Goal: Task Accomplishment & Management: Manage account settings

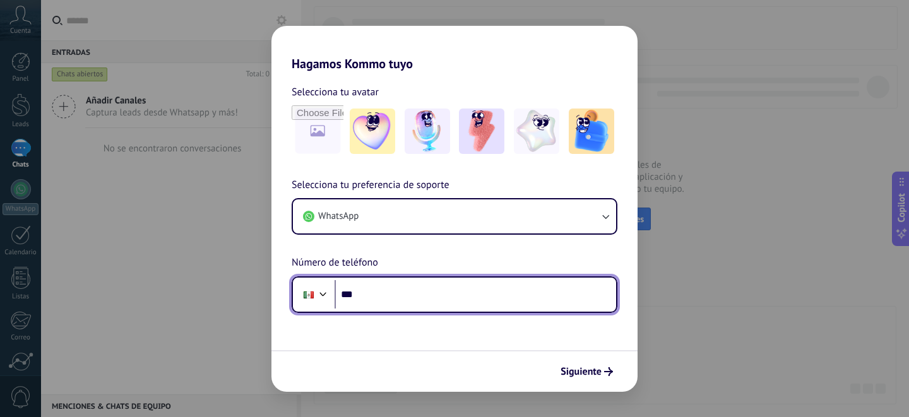
click at [453, 286] on input "***" at bounding box center [476, 294] width 282 height 29
type input "**********"
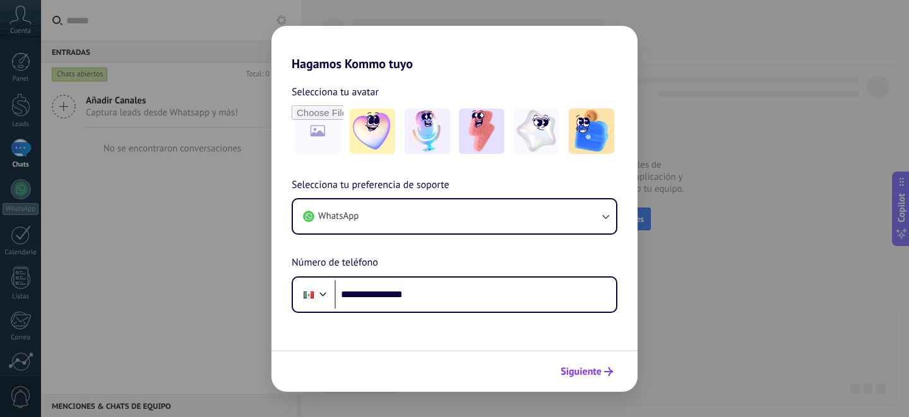
click at [588, 371] on span "Siguiente" at bounding box center [580, 371] width 41 height 9
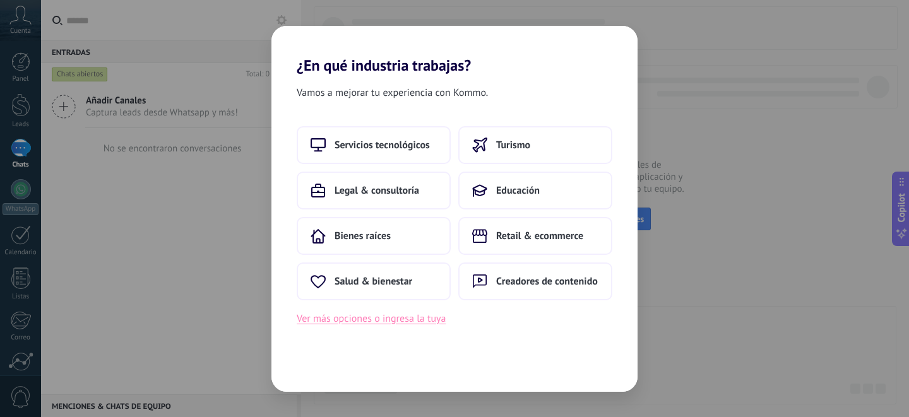
click at [405, 317] on button "Ver más opciones o ingresa la tuya" at bounding box center [371, 319] width 149 height 16
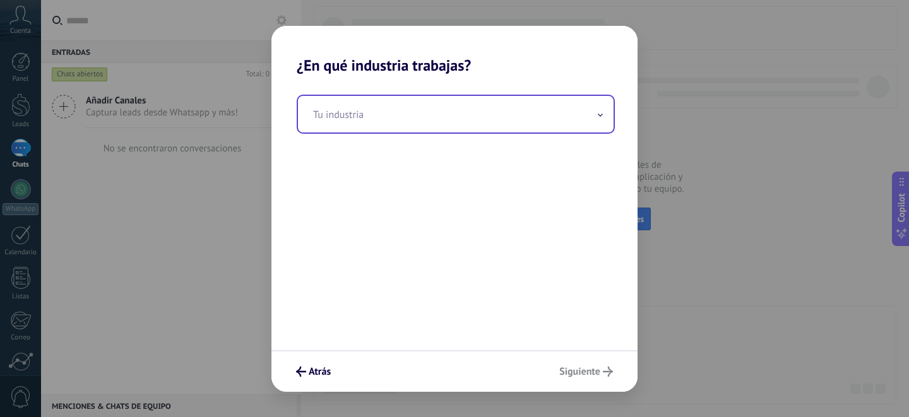
click at [482, 109] on input "text" at bounding box center [456, 114] width 316 height 37
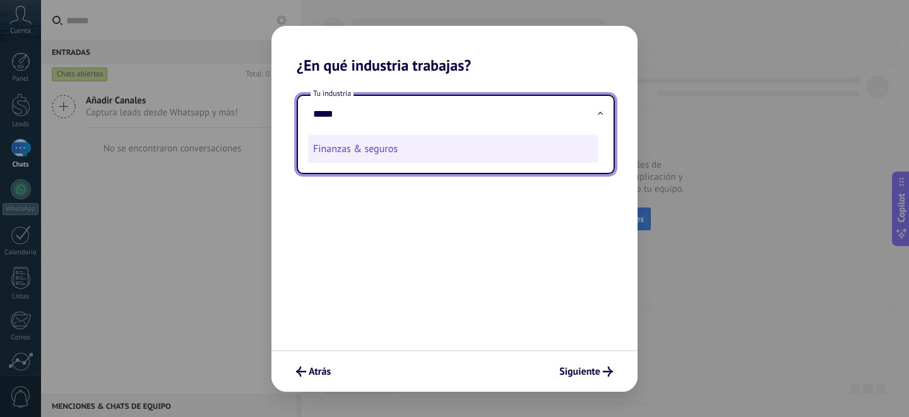
click at [462, 151] on li "Finanzas & seguros" at bounding box center [453, 149] width 290 height 28
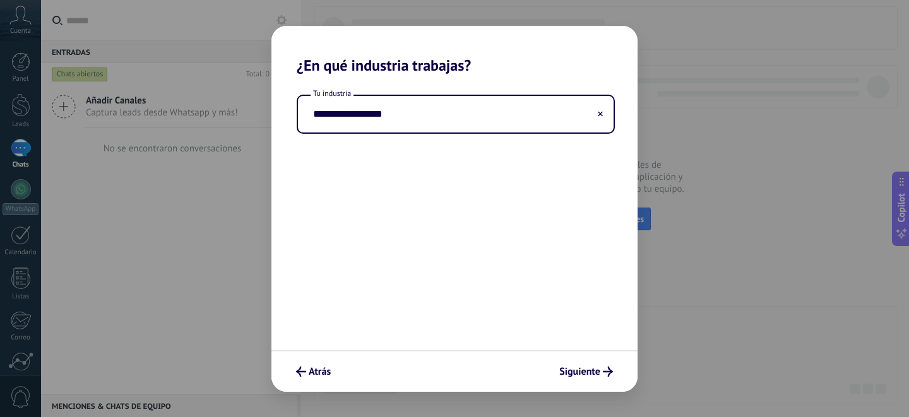
drag, startPoint x: 416, startPoint y: 114, endPoint x: 244, endPoint y: 105, distance: 172.6
click at [244, 105] on div "**********" at bounding box center [454, 208] width 909 height 417
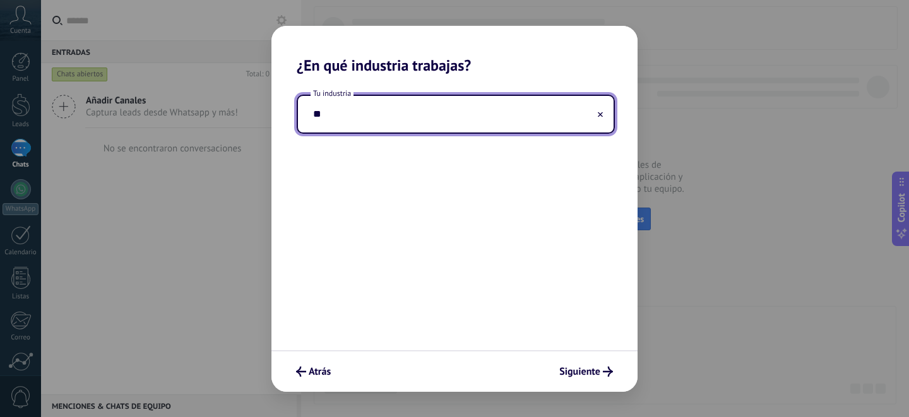
type input "*"
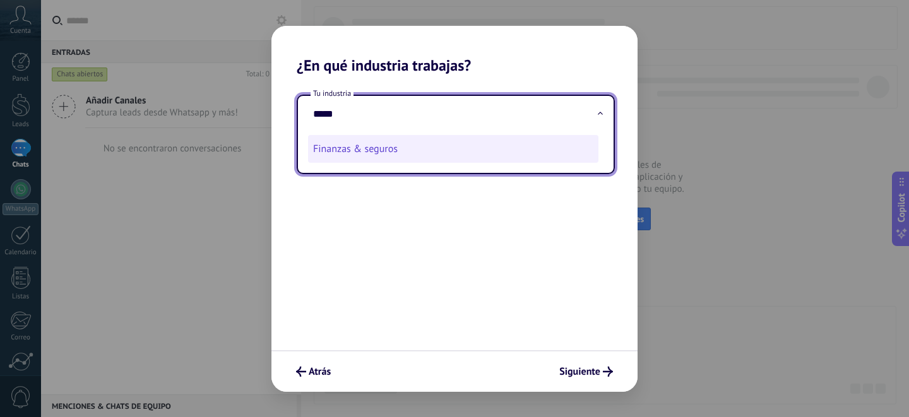
click at [368, 151] on li "Finanzas & seguros" at bounding box center [453, 149] width 290 height 28
type input "**********"
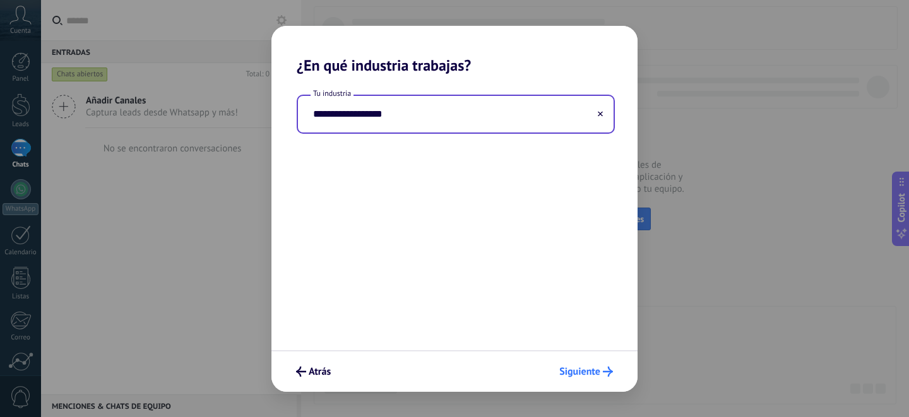
click at [602, 373] on span "Siguiente" at bounding box center [586, 372] width 54 height 10
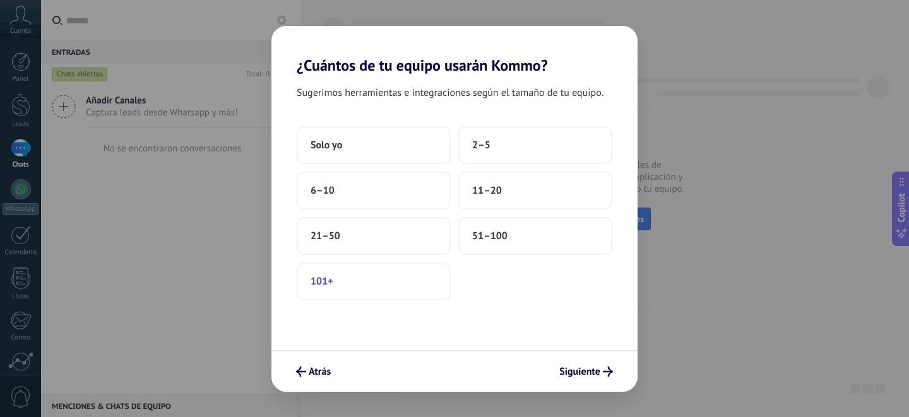
click at [406, 272] on button "101+" at bounding box center [374, 282] width 154 height 38
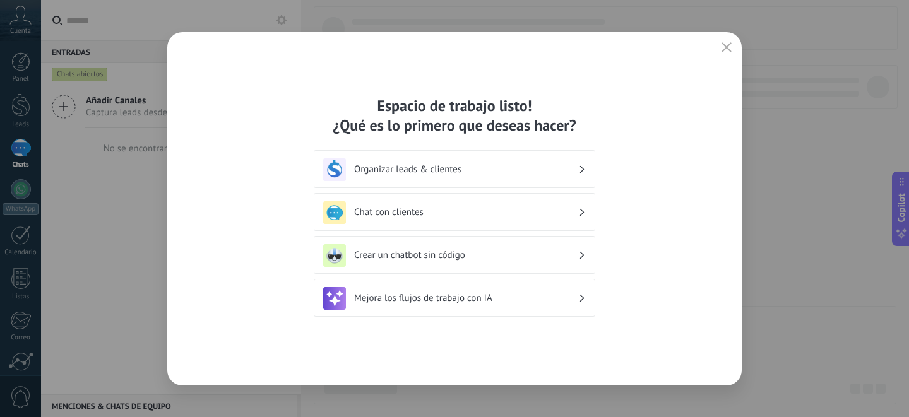
click at [557, 304] on div "Mejora los flujos de trabajo con IA" at bounding box center [454, 298] width 263 height 23
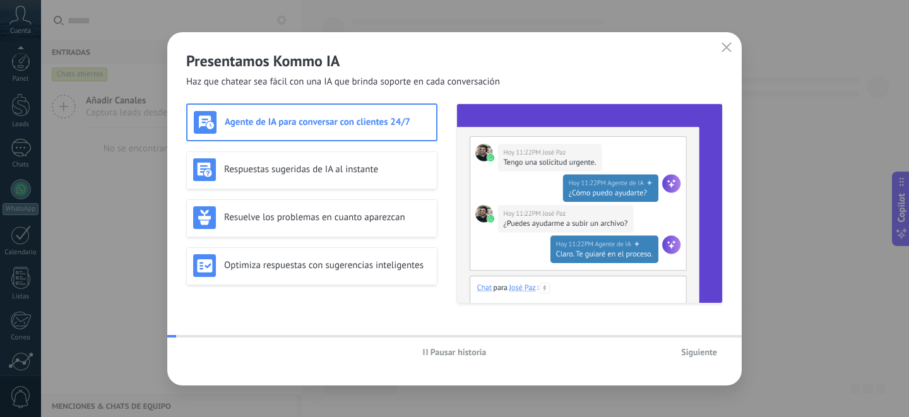
scroll to position [108, 0]
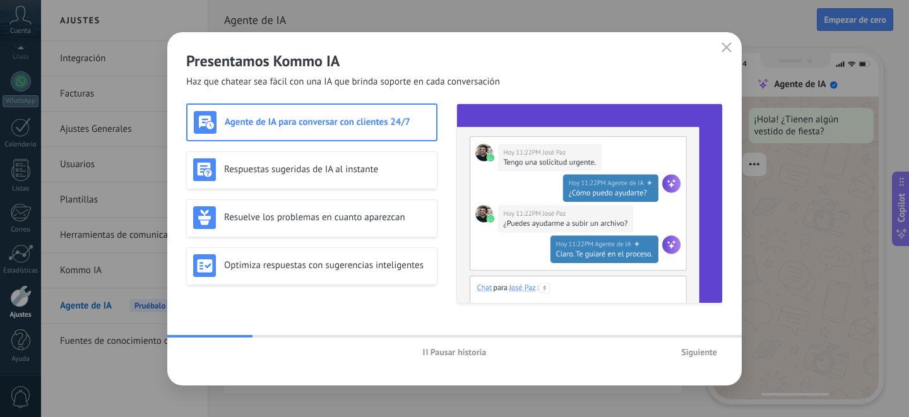
click at [688, 352] on span "Siguiente" at bounding box center [699, 352] width 36 height 9
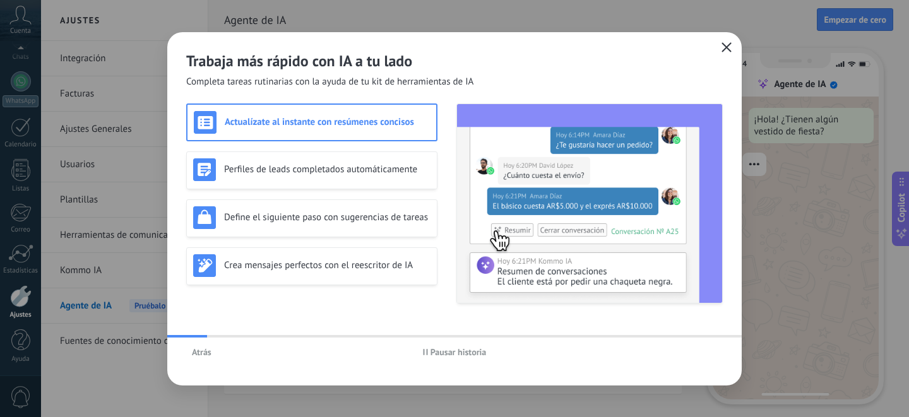
click at [723, 50] on use "button" at bounding box center [726, 46] width 9 height 9
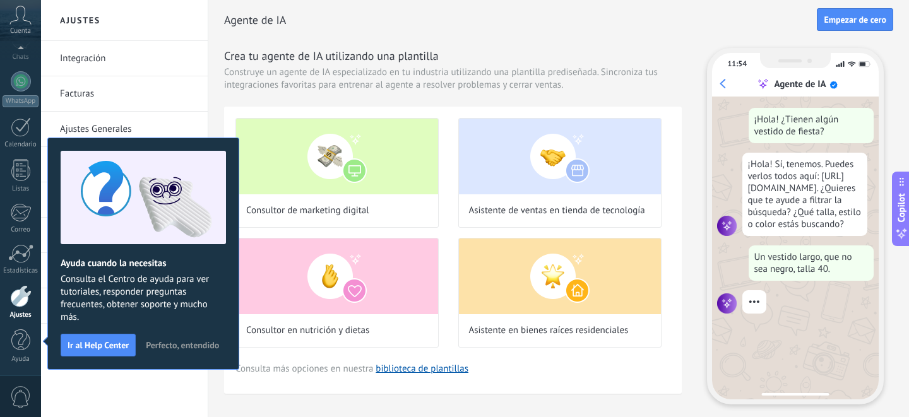
click at [27, 27] on span "Cuenta" at bounding box center [20, 31] width 21 height 8
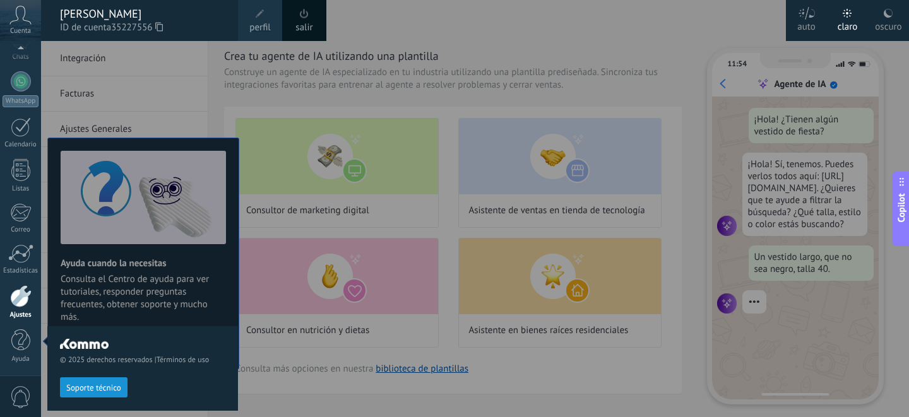
click at [273, 15] on link "perfil" at bounding box center [260, 20] width 44 height 41
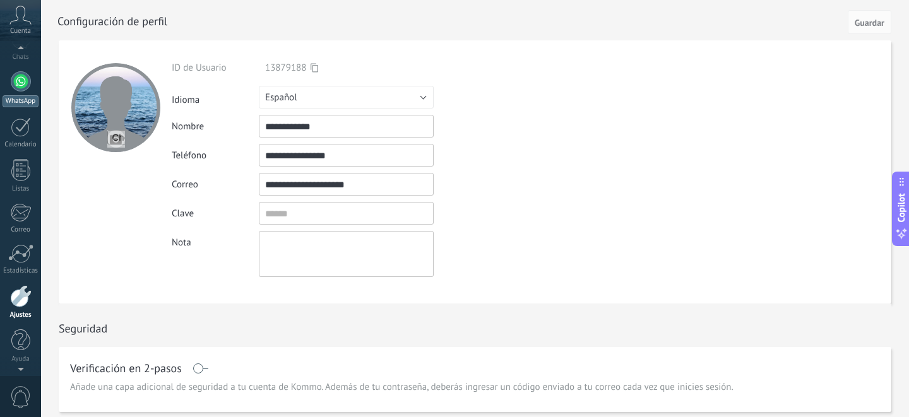
scroll to position [100, 0]
click at [15, 131] on div at bounding box center [21, 135] width 20 height 20
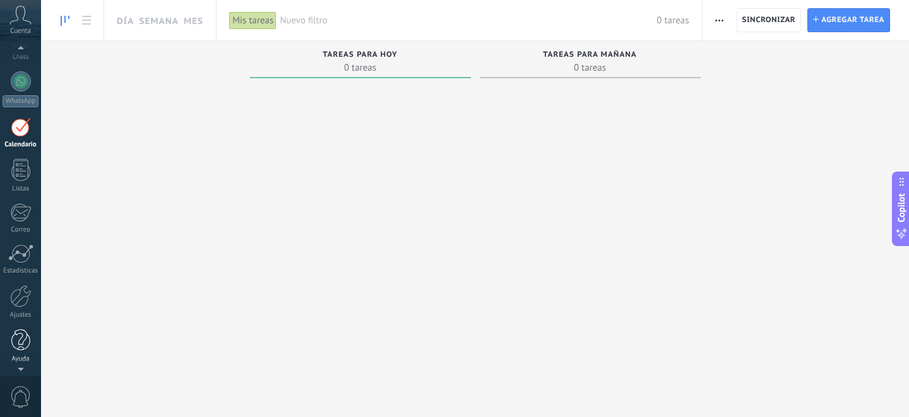
scroll to position [108, 0]
click at [21, 309] on link "Ajustes" at bounding box center [20, 302] width 41 height 34
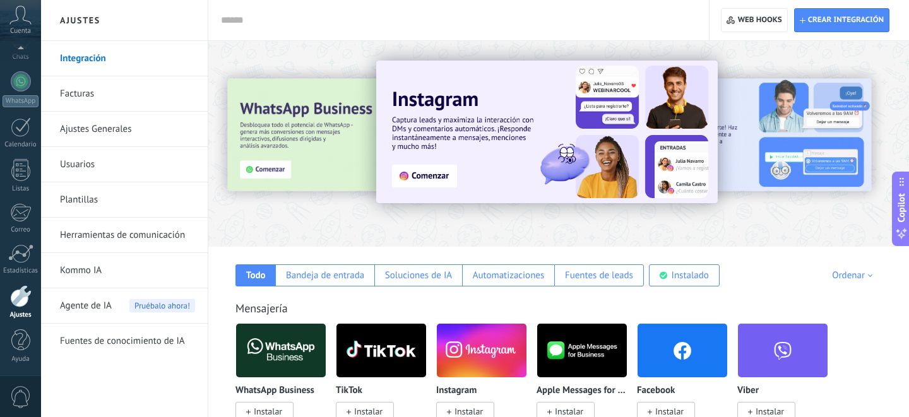
click at [813, 66] on div at bounding box center [558, 140] width 701 height 181
click at [818, 206] on div at bounding box center [558, 140] width 701 height 181
click at [294, 275] on div "Bandeja de entrada" at bounding box center [325, 276] width 78 height 12
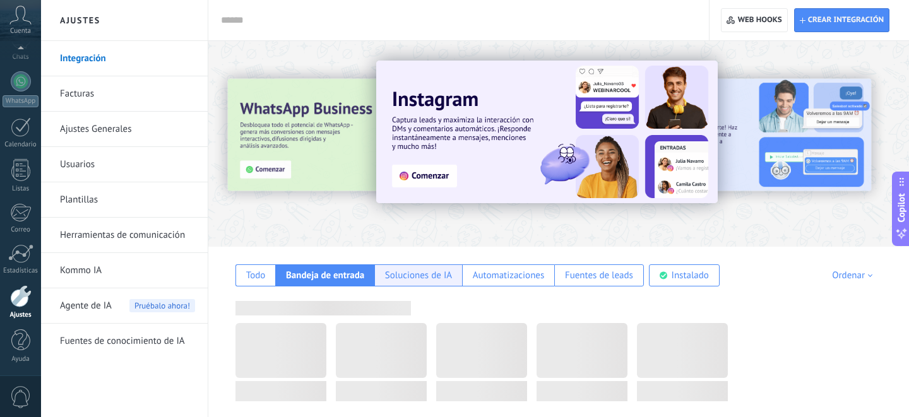
click at [416, 274] on div "Soluciones de IA" at bounding box center [418, 276] width 67 height 12
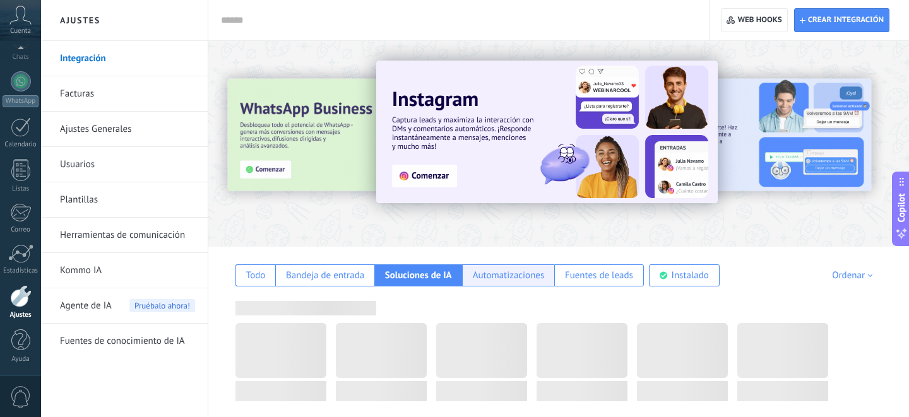
click at [511, 275] on div "Automatizaciones" at bounding box center [509, 276] width 72 height 12
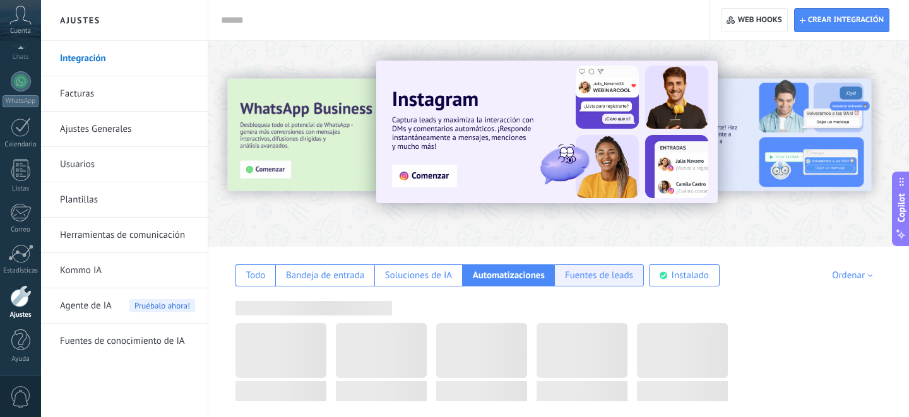
click at [590, 275] on div "Fuentes de leads" at bounding box center [599, 276] width 68 height 12
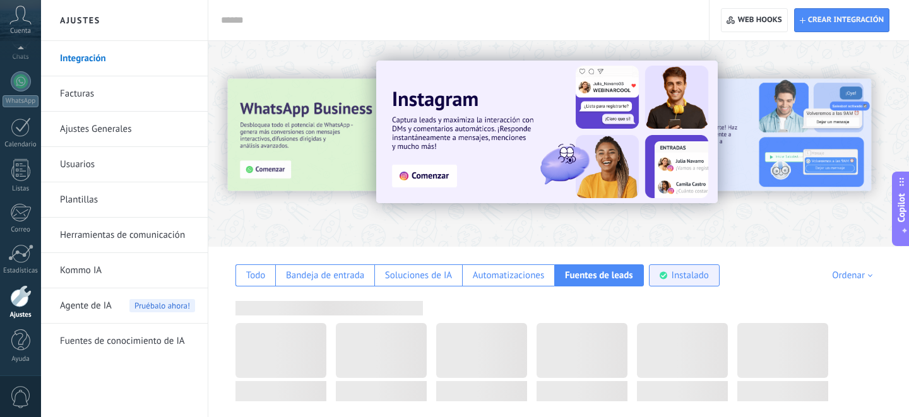
click at [679, 273] on div "Instalado" at bounding box center [690, 276] width 37 height 12
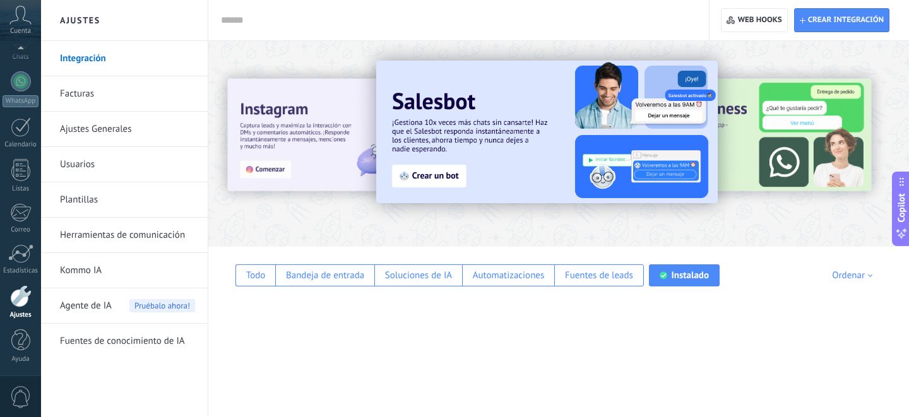
click at [504, 123] on img at bounding box center [546, 132] width 341 height 143
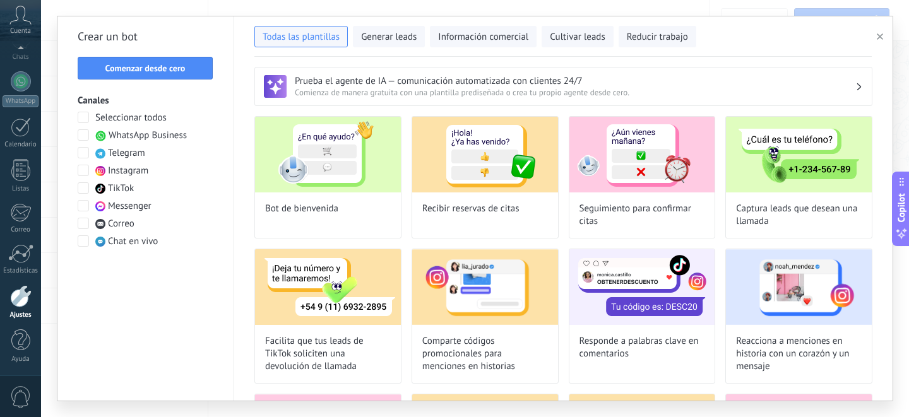
click at [88, 133] on span at bounding box center [83, 134] width 11 height 11
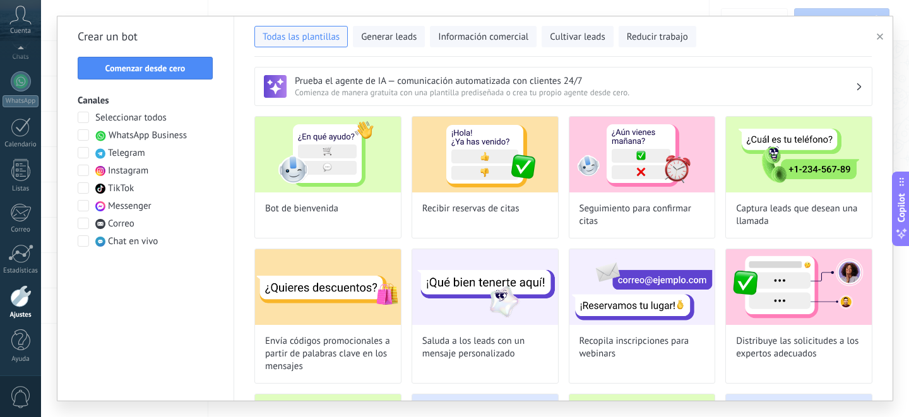
click at [84, 223] on span at bounding box center [83, 223] width 11 height 11
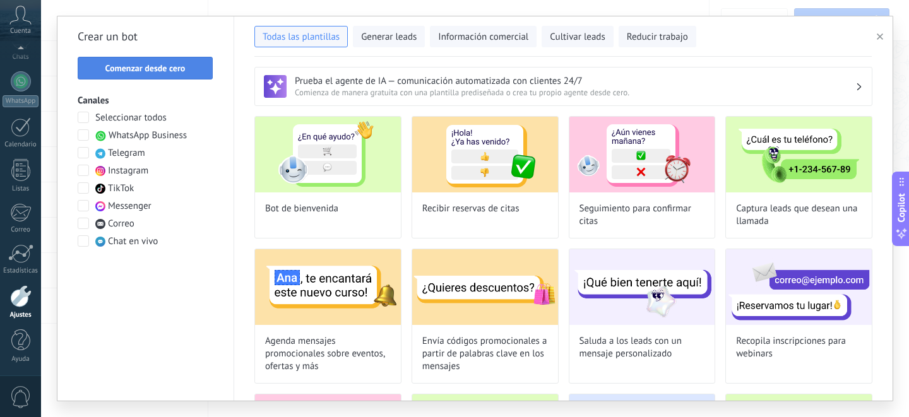
click at [189, 64] on span "Comenzar desde cero" at bounding box center [145, 68] width 121 height 9
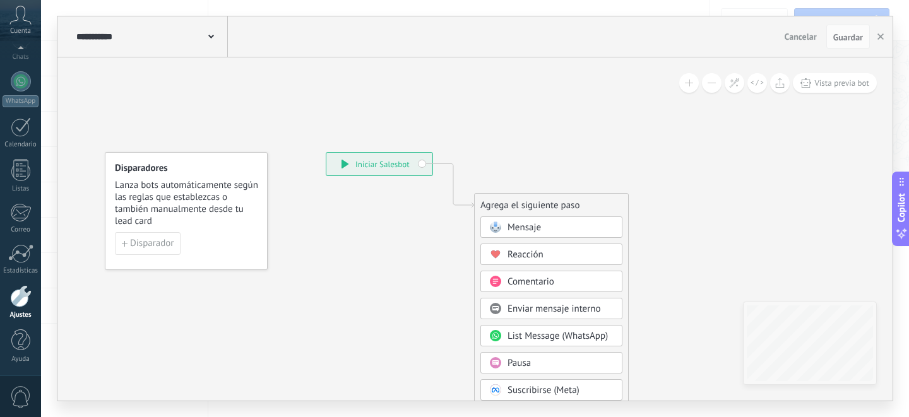
click at [549, 235] on div "Mensaje" at bounding box center [551, 226] width 142 height 21
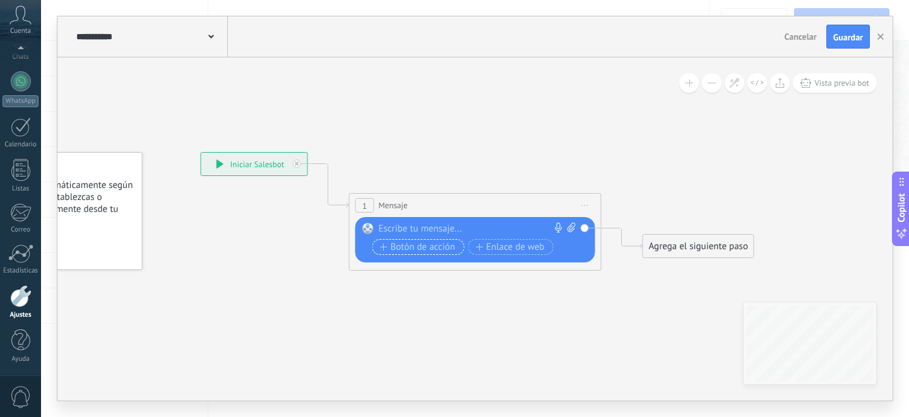
click at [420, 250] on span "Botón de acción" at bounding box center [418, 247] width 76 height 10
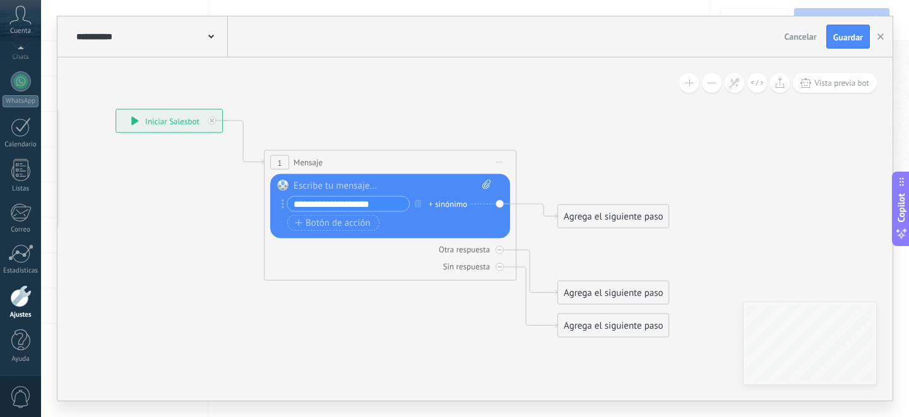
type input "**********"
click at [590, 217] on div "Agrega el siguiente paso" at bounding box center [613, 216] width 110 height 21
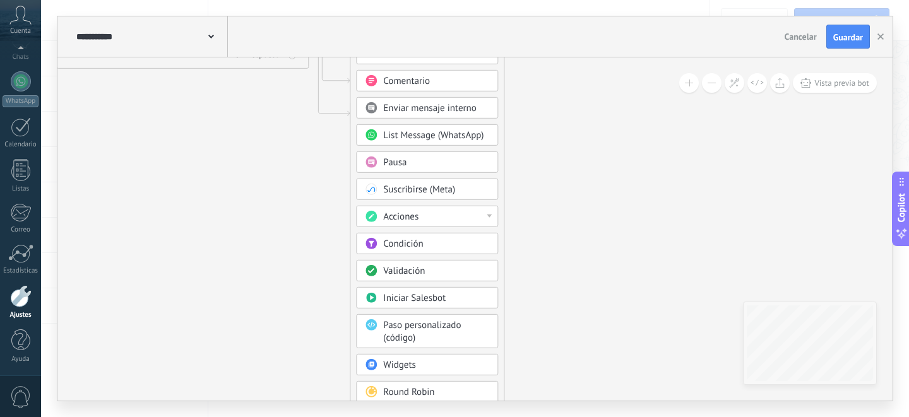
click at [418, 247] on span "Condición" at bounding box center [403, 244] width 40 height 12
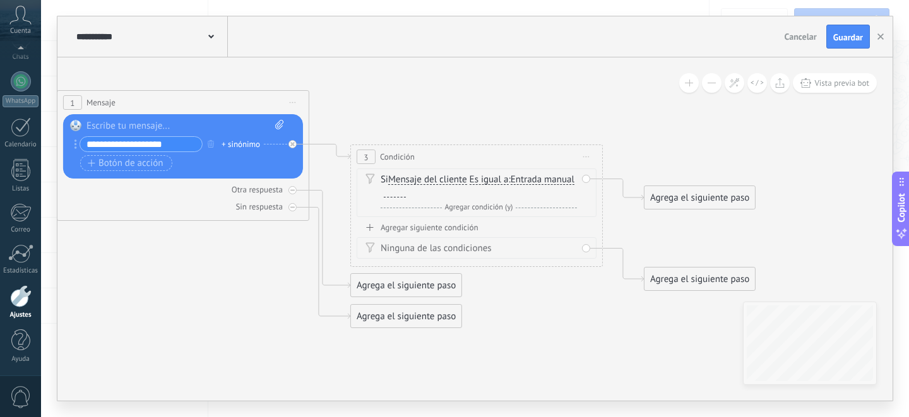
click at [531, 105] on icon at bounding box center [310, 189] width 1435 height 911
click at [880, 39] on icon "button" at bounding box center [880, 36] width 6 height 6
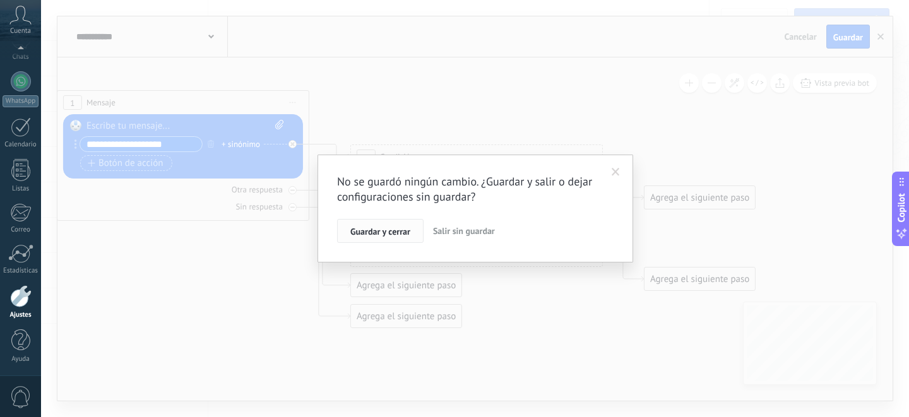
click at [406, 228] on span "Guardar y cerrar" at bounding box center [380, 231] width 60 height 9
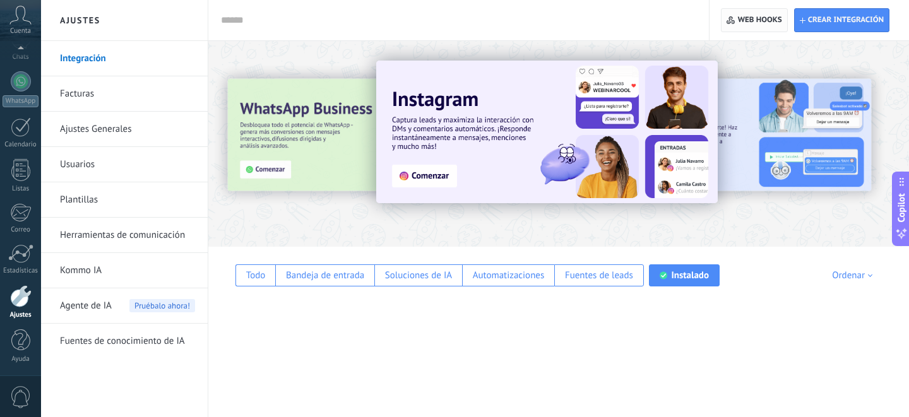
click at [747, 23] on span "Web hooks 0" at bounding box center [760, 20] width 44 height 10
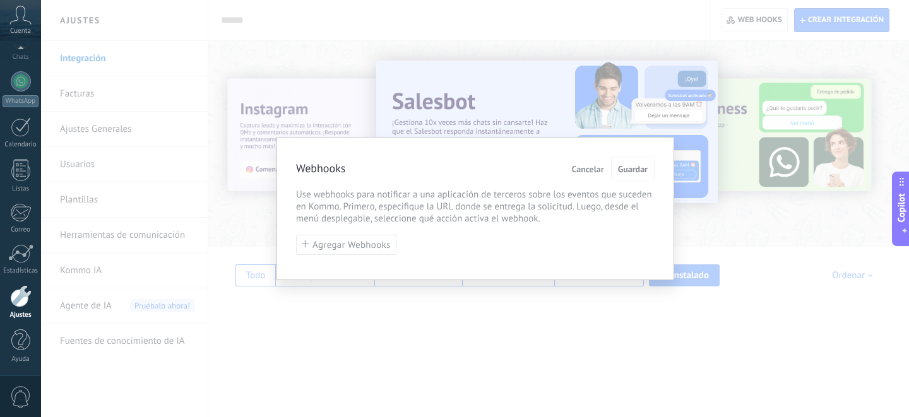
click at [479, 209] on span "Use webhooks para notificar a una aplicación de terceros sobre los eventos que …" at bounding box center [475, 207] width 359 height 36
click at [628, 172] on span "Guardar" at bounding box center [633, 169] width 30 height 9
click at [582, 167] on span "Cancelar" at bounding box center [588, 169] width 32 height 9
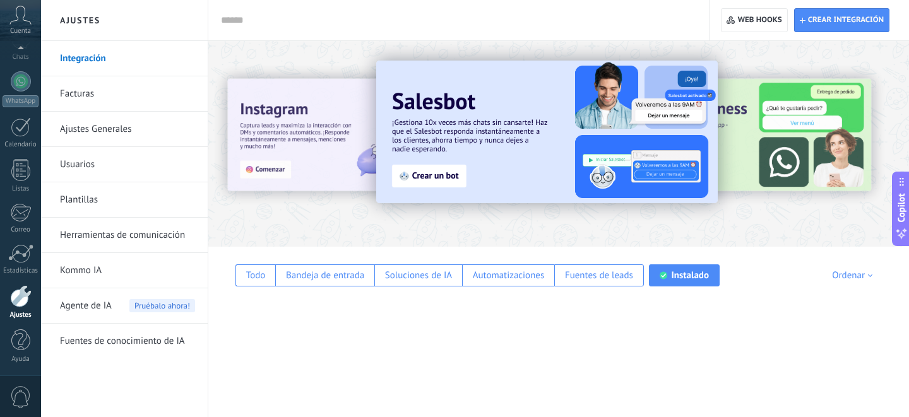
click at [106, 98] on link "Facturas" at bounding box center [127, 93] width 135 height 35
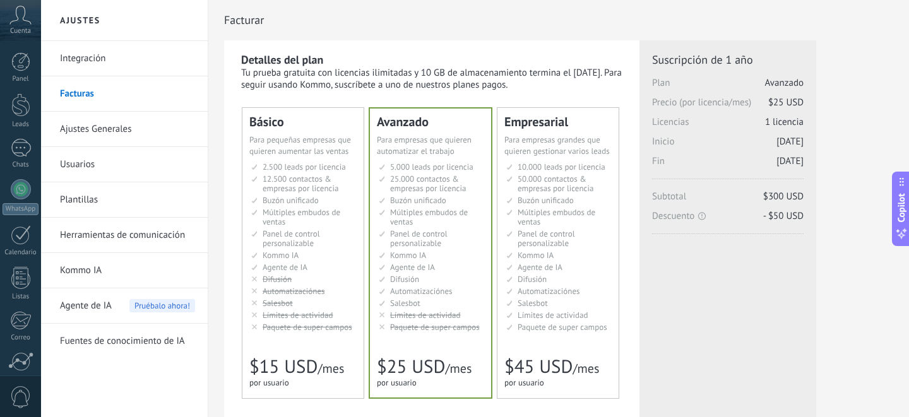
click at [128, 129] on link "Ajustes Generales" at bounding box center [127, 129] width 135 height 35
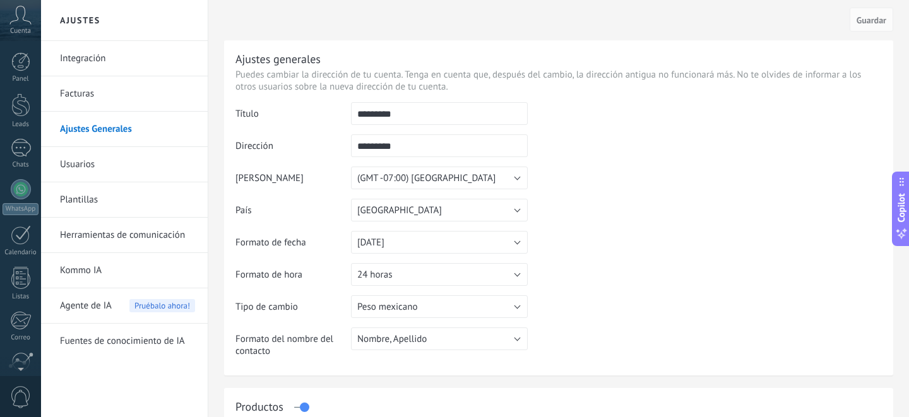
scroll to position [108, 0]
click at [22, 22] on icon at bounding box center [20, 15] width 22 height 19
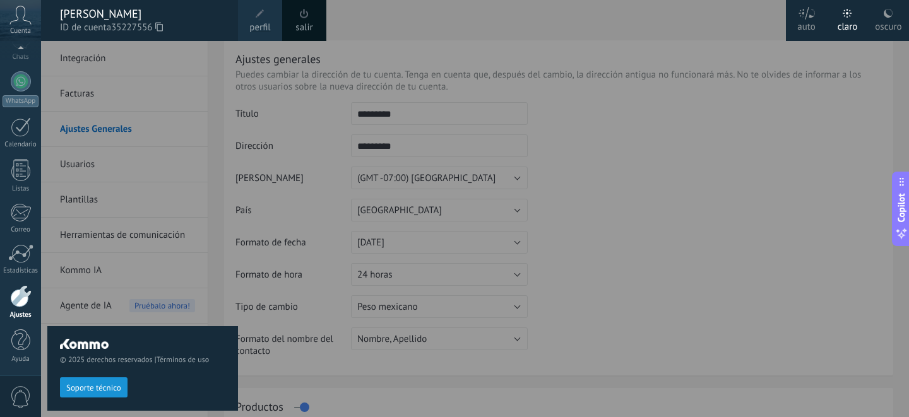
click at [713, 218] on div at bounding box center [495, 208] width 909 height 417
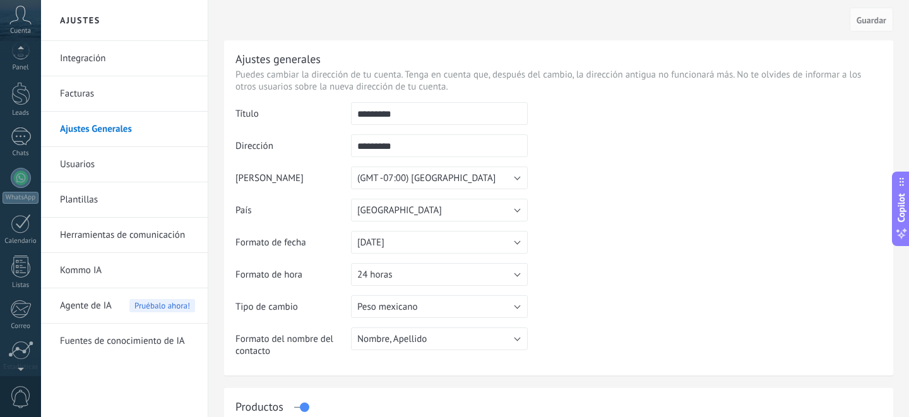
scroll to position [0, 0]
click at [16, 146] on div at bounding box center [21, 148] width 20 height 18
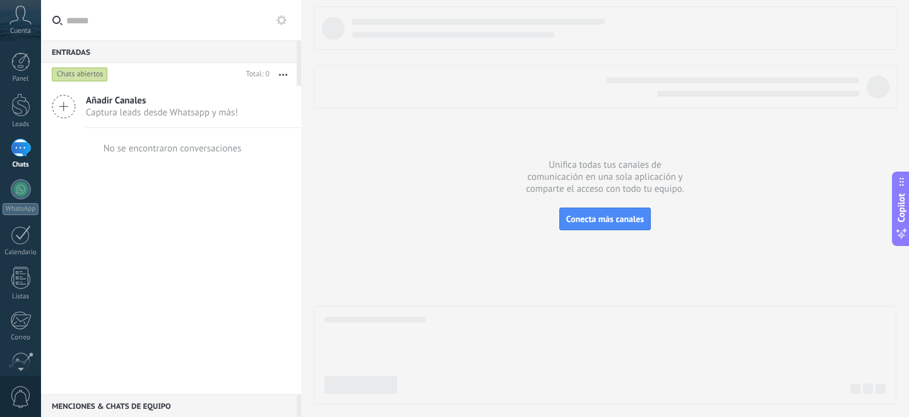
click at [65, 112] on icon at bounding box center [64, 107] width 24 height 24
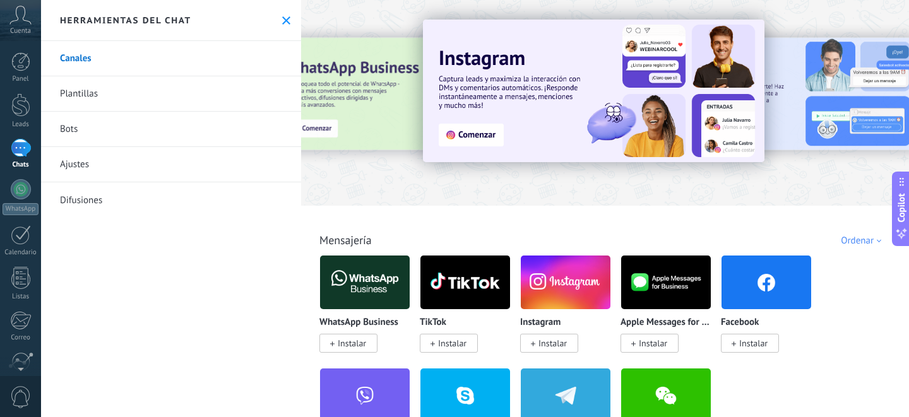
click at [282, 18] on use at bounding box center [286, 20] width 8 height 8
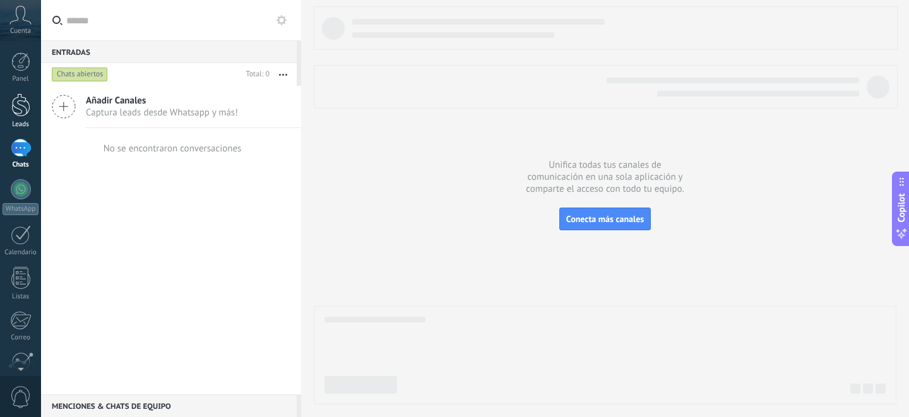
click at [19, 104] on div at bounding box center [20, 104] width 19 height 23
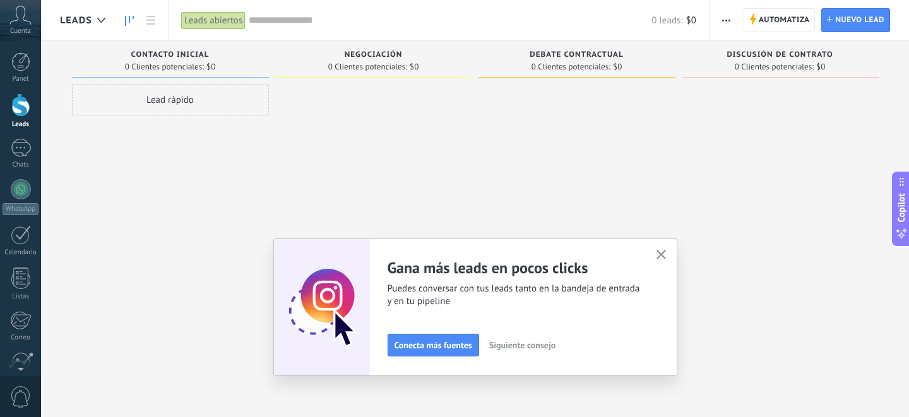
click at [663, 254] on icon "button" at bounding box center [660, 254] width 9 height 9
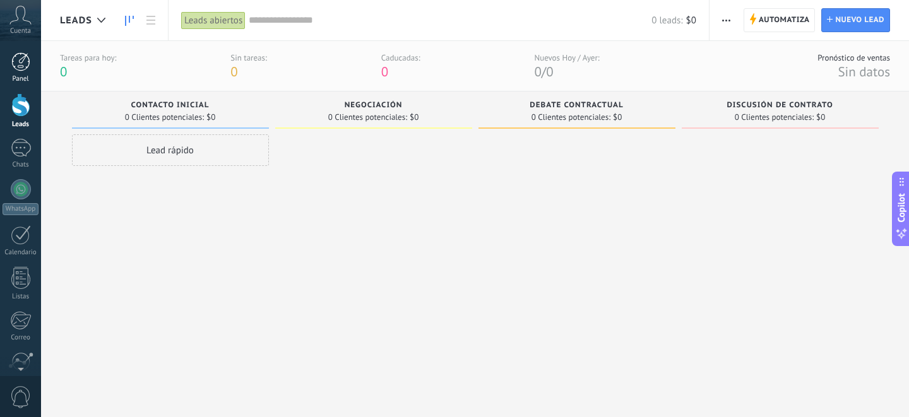
click at [33, 67] on link "Panel" at bounding box center [20, 67] width 41 height 31
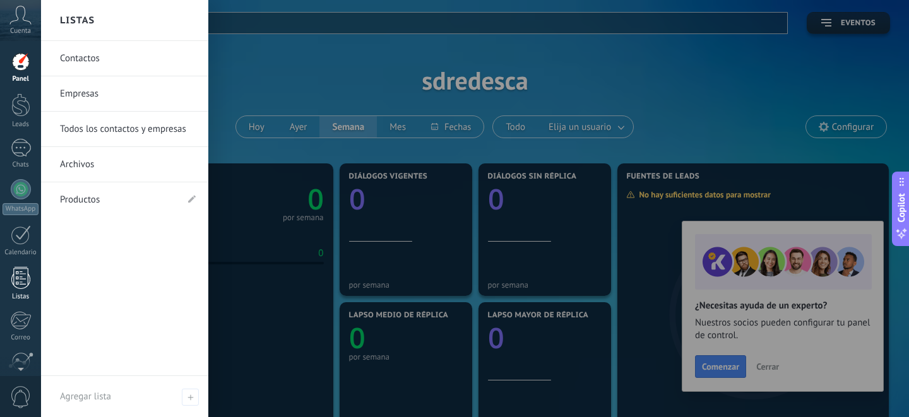
click at [24, 282] on div at bounding box center [20, 278] width 19 height 22
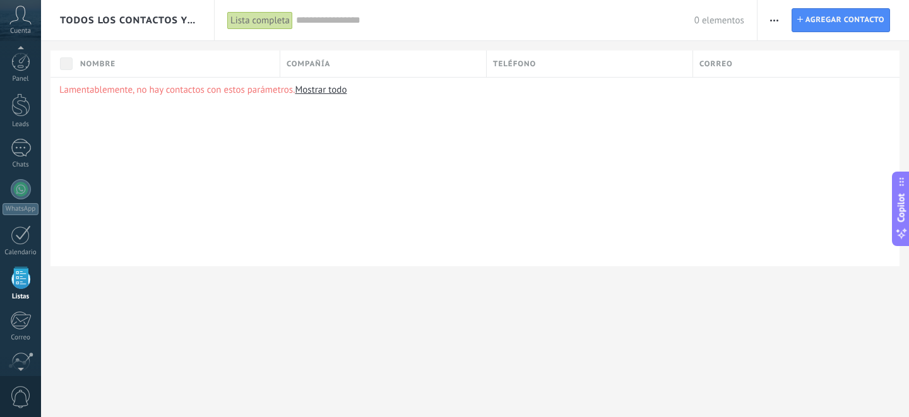
scroll to position [78, 0]
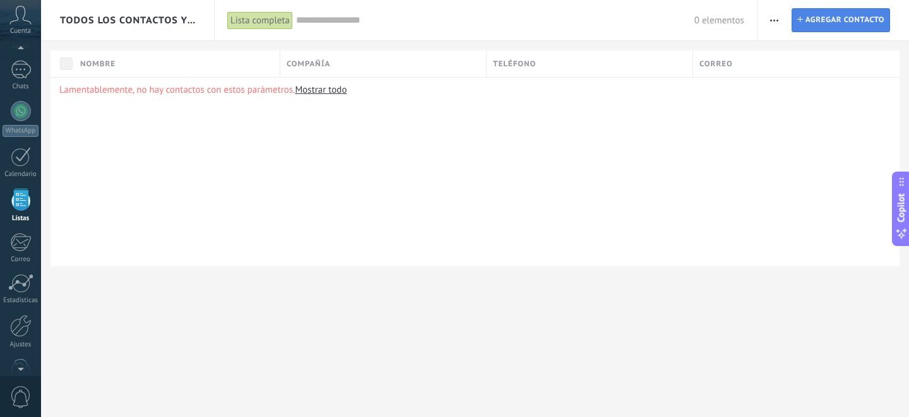
click at [825, 20] on span "Agregar contacto" at bounding box center [844, 20] width 79 height 23
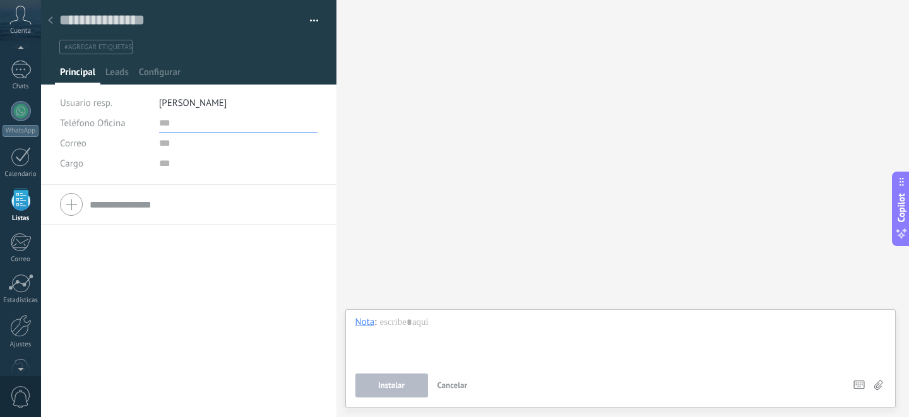
click at [160, 120] on input "text" at bounding box center [238, 123] width 159 height 20
click at [169, 18] on input "text" at bounding box center [179, 20] width 241 height 19
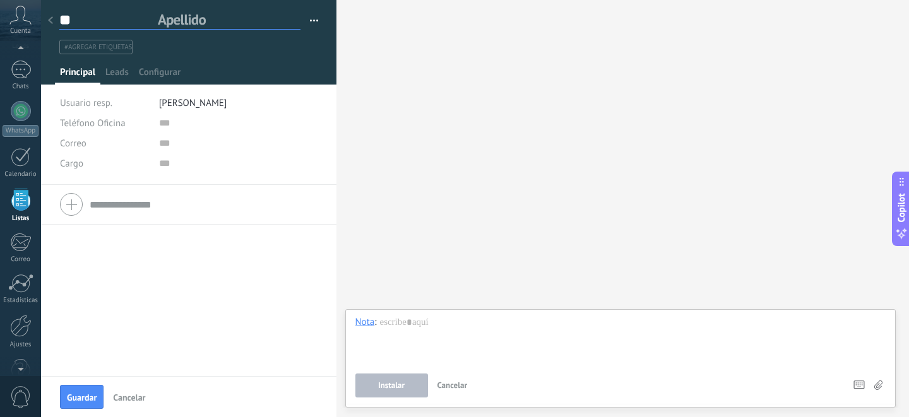
type input "*"
type input "**********"
click at [116, 49] on span "#agregar etiquetas" at bounding box center [98, 47] width 68 height 9
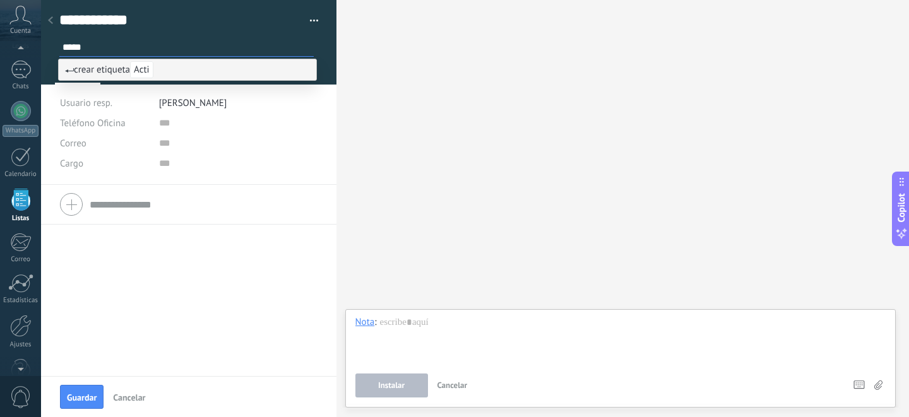
type input "******"
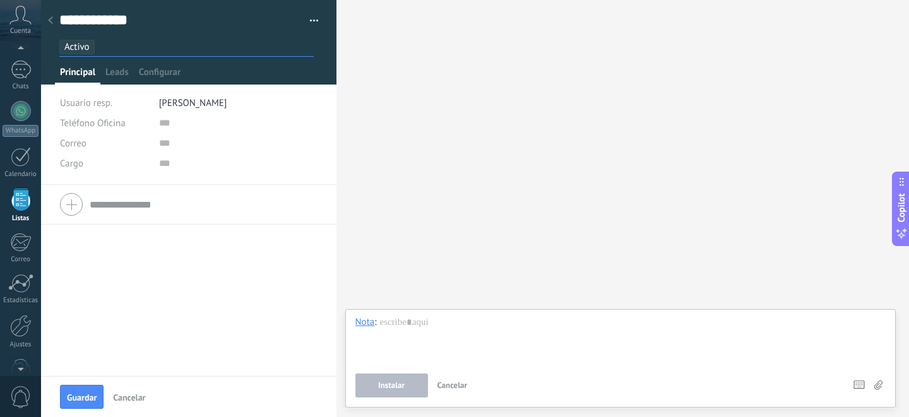
click at [182, 123] on input "text" at bounding box center [238, 123] width 159 height 20
type input "**********"
click at [203, 146] on input "text" at bounding box center [238, 143] width 159 height 20
type input "**********"
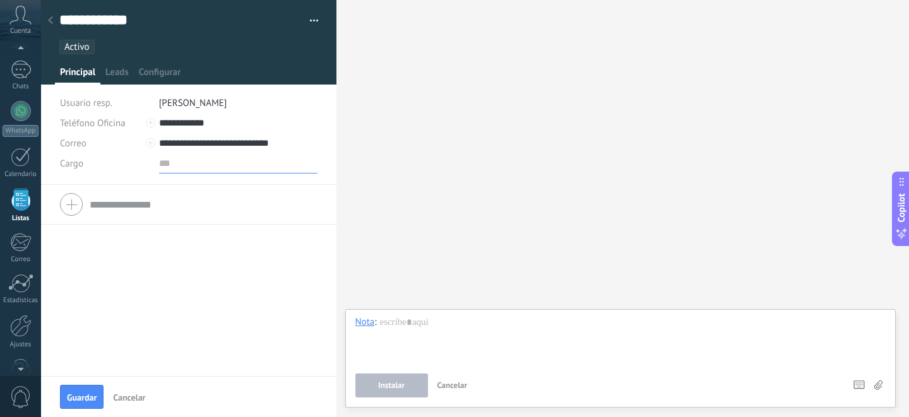
click at [183, 169] on input "text" at bounding box center [238, 163] width 159 height 20
click at [92, 398] on span "Guardar" at bounding box center [82, 397] width 30 height 9
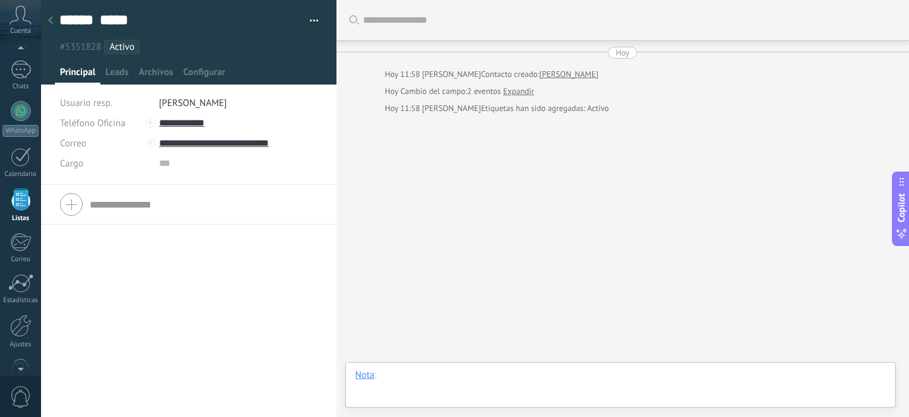
click at [441, 379] on div at bounding box center [620, 388] width 531 height 38
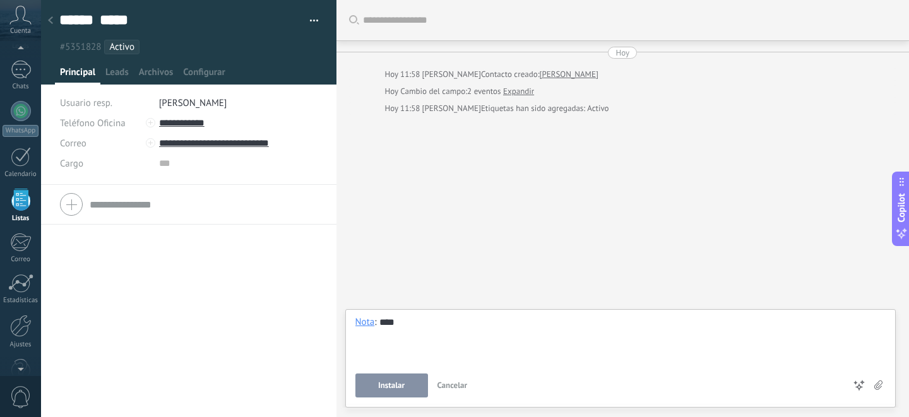
click at [403, 390] on span "Instalar" at bounding box center [391, 385] width 27 height 9
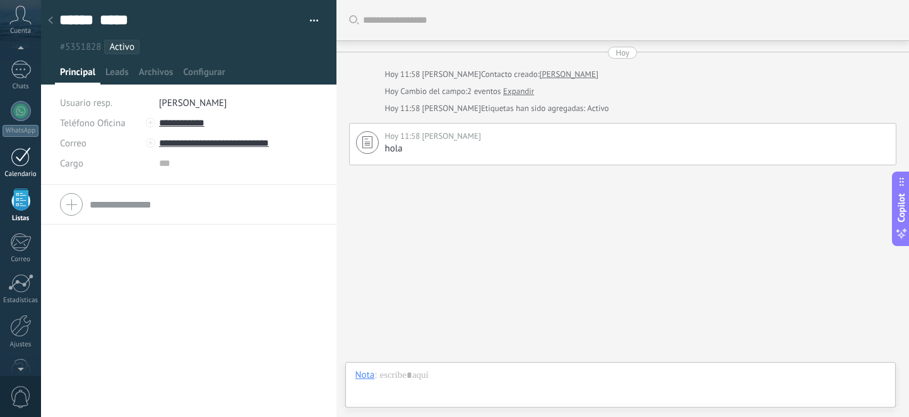
click at [30, 167] on link "Calendario" at bounding box center [20, 163] width 41 height 32
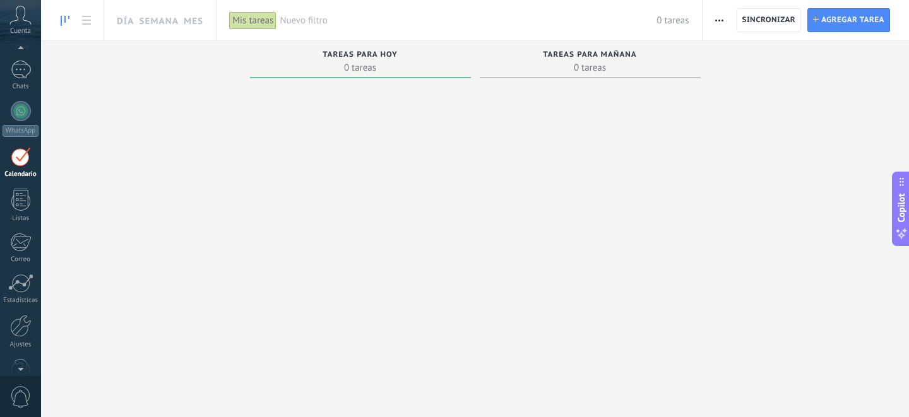
scroll to position [37, 0]
click at [848, 30] on span "Agregar tarea" at bounding box center [852, 20] width 63 height 23
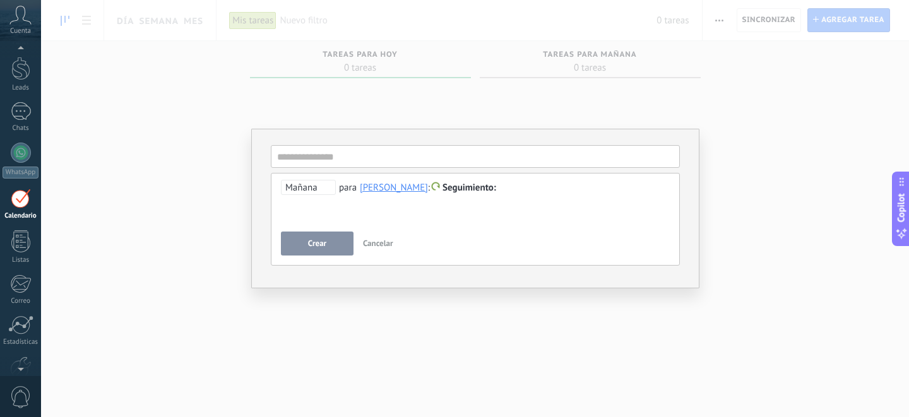
click at [319, 187] on span "Mañana" at bounding box center [308, 187] width 55 height 15
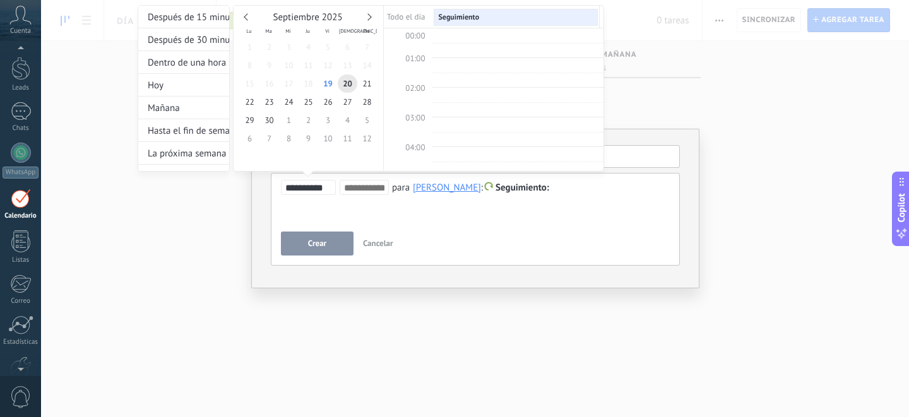
scroll to position [238, 0]
type input "**********"
click at [328, 85] on span "19" at bounding box center [328, 83] width 20 height 18
type input "**********"
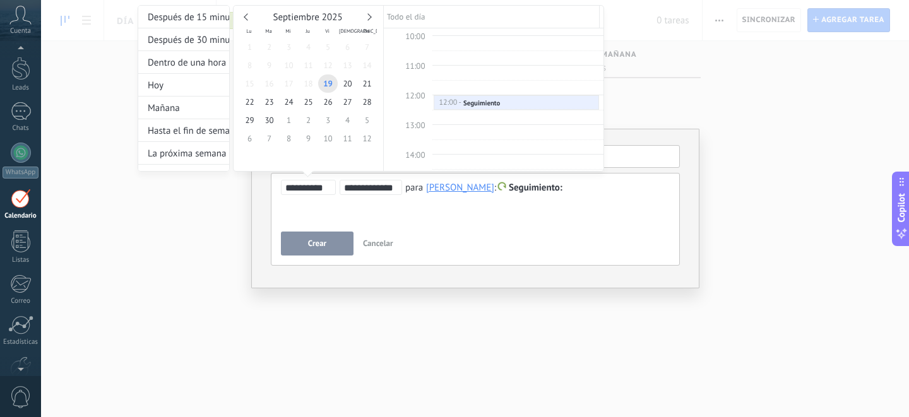
click at [522, 209] on div at bounding box center [454, 208] width 909 height 417
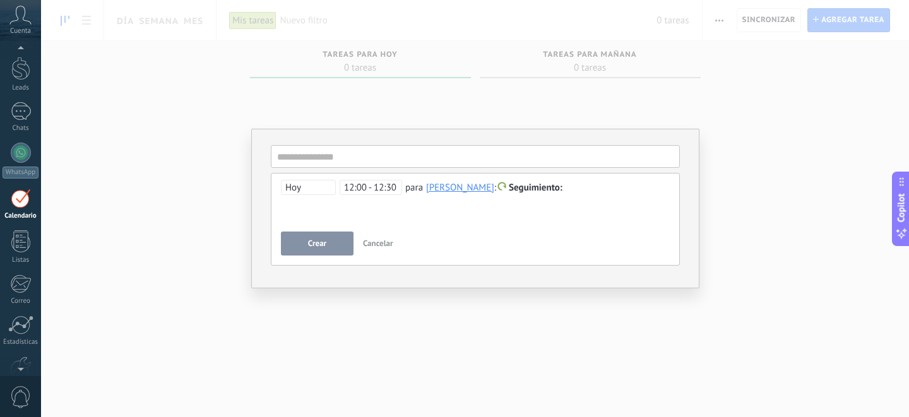
click at [421, 233] on div "Crear Cancelar" at bounding box center [475, 244] width 389 height 24
click at [530, 198] on div "**********" at bounding box center [475, 202] width 389 height 45
click at [572, 195] on div "**********" at bounding box center [475, 188] width 389 height 15
click at [336, 242] on button "Crear" at bounding box center [317, 244] width 73 height 24
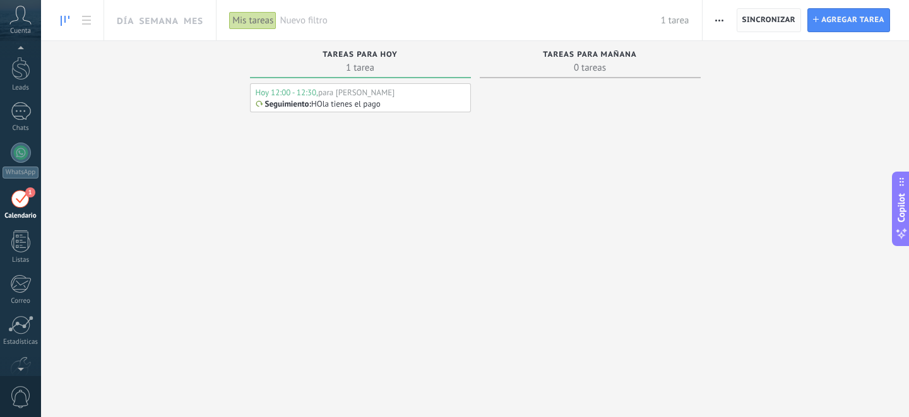
click at [768, 22] on span "Sincronizar" at bounding box center [769, 20] width 54 height 8
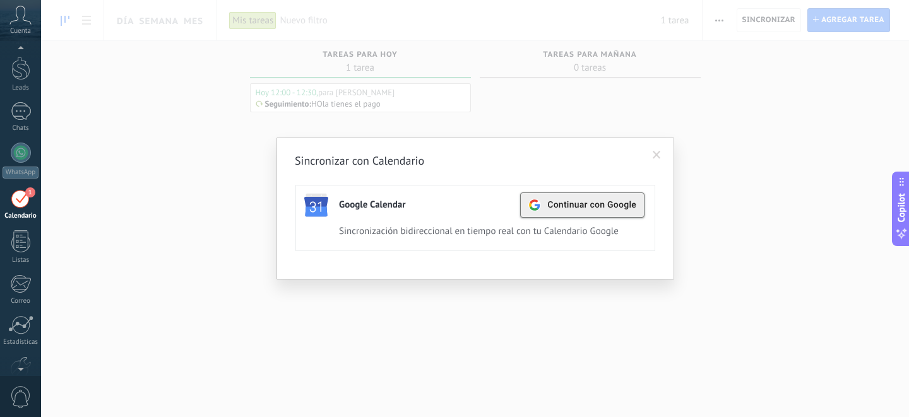
click at [634, 205] on span "Continuar con Google" at bounding box center [591, 205] width 89 height 10
click at [656, 150] on span at bounding box center [656, 155] width 21 height 21
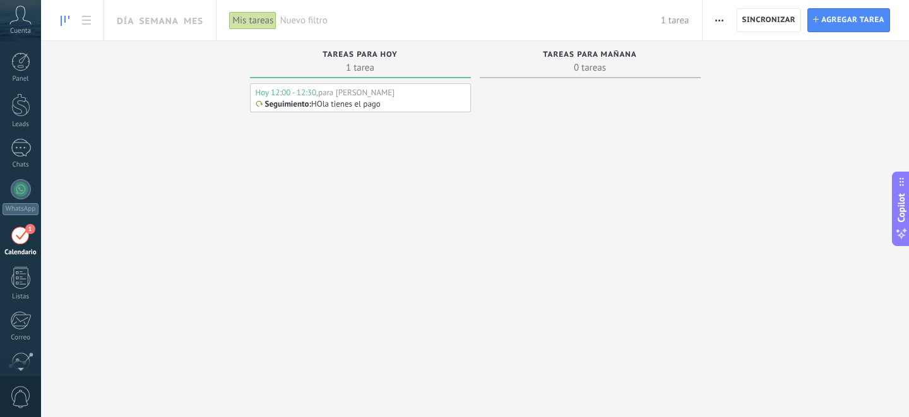
click at [24, 20] on icon at bounding box center [20, 15] width 22 height 19
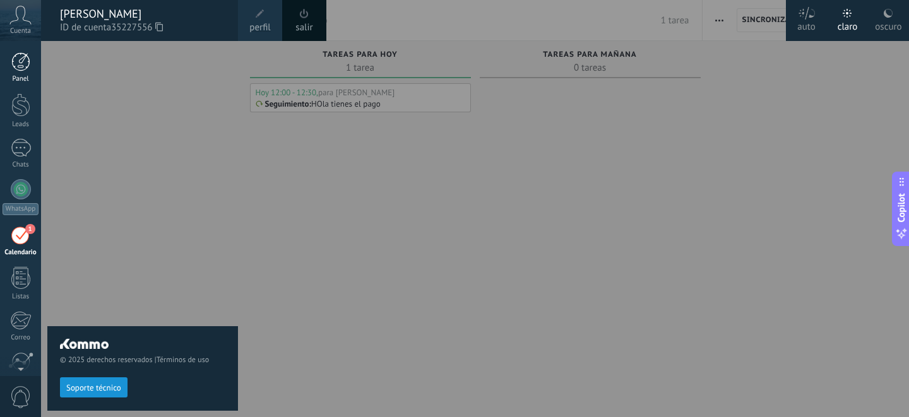
click at [28, 64] on div at bounding box center [20, 61] width 19 height 19
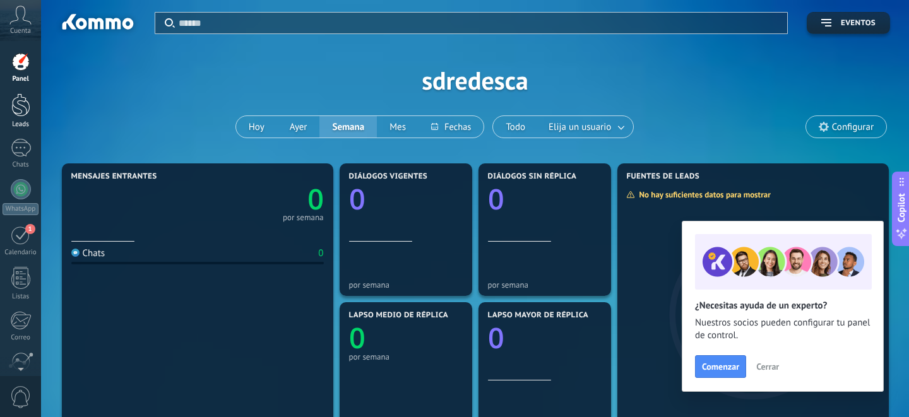
click at [26, 106] on div at bounding box center [20, 104] width 19 height 23
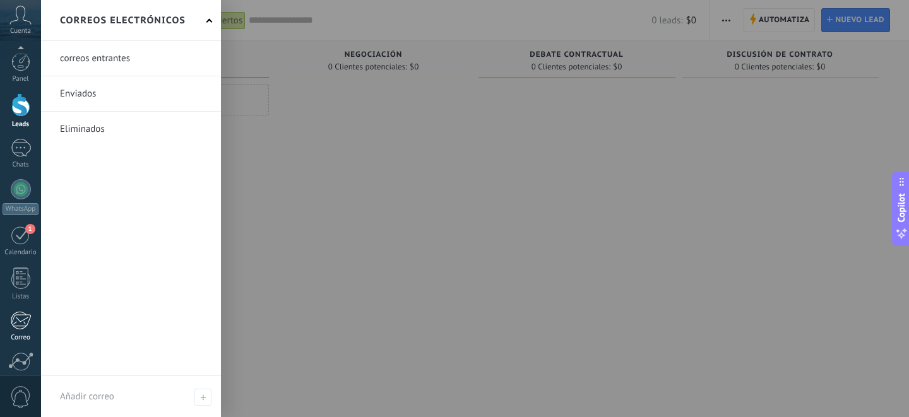
scroll to position [108, 0]
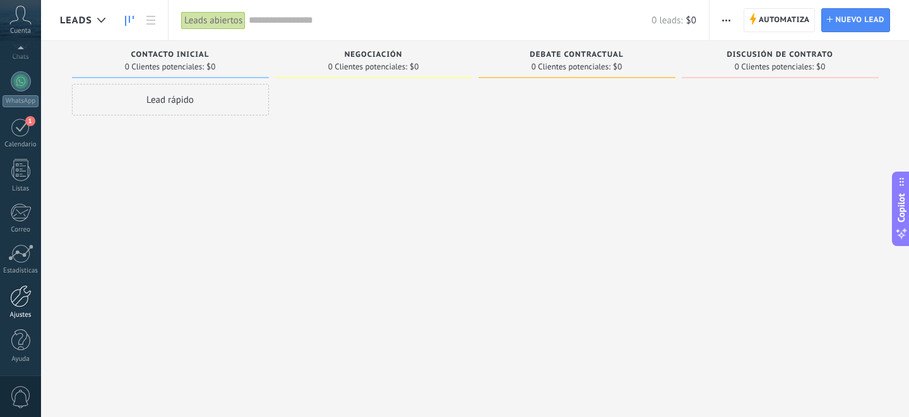
click at [23, 305] on div at bounding box center [20, 296] width 21 height 22
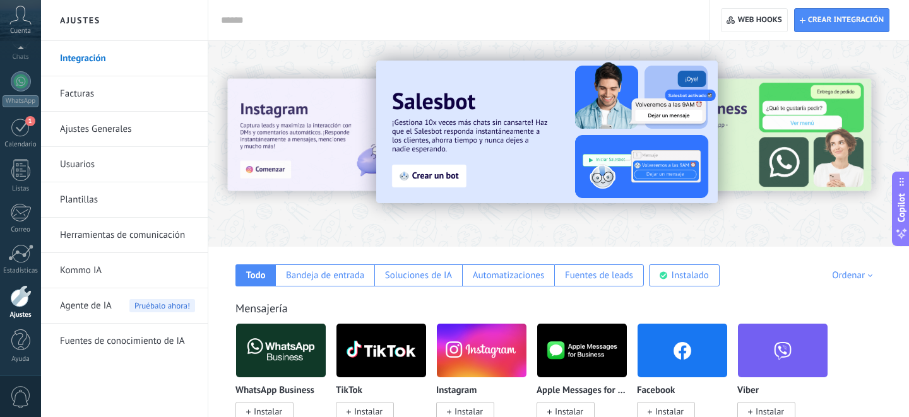
click at [85, 166] on link "Usuarios" at bounding box center [127, 164] width 135 height 35
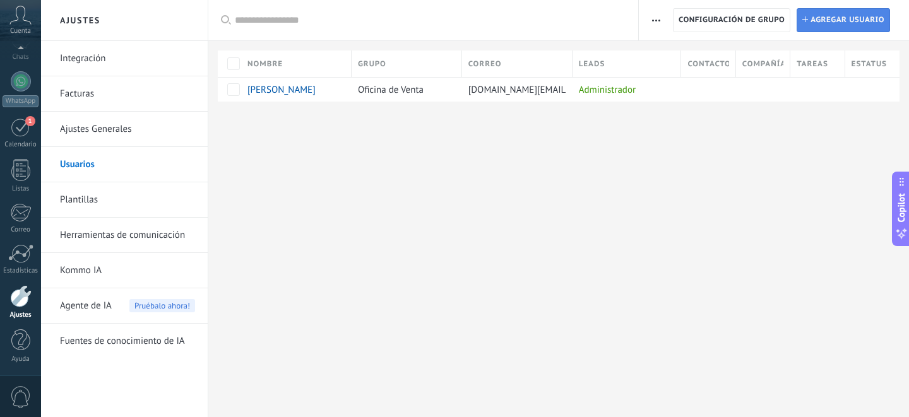
click at [827, 26] on span "Agregar usuario" at bounding box center [847, 20] width 74 height 23
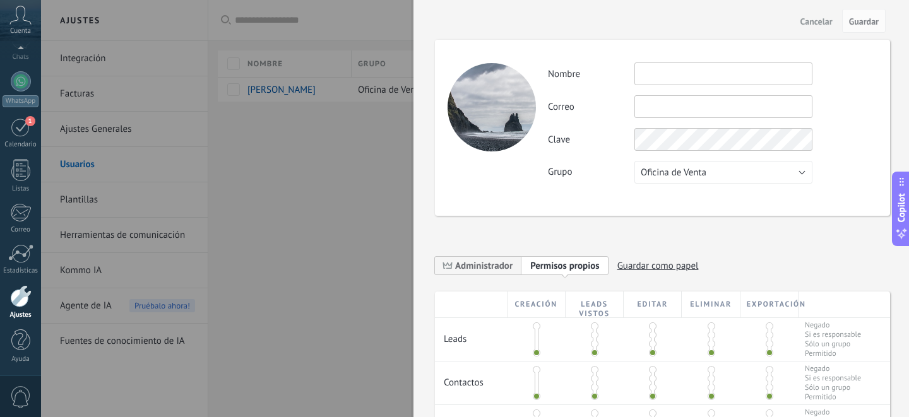
click at [714, 74] on input "text" at bounding box center [723, 73] width 178 height 23
type input "*"
type input "**********"
click at [740, 100] on input "text" at bounding box center [723, 106] width 178 height 23
type input "**********"
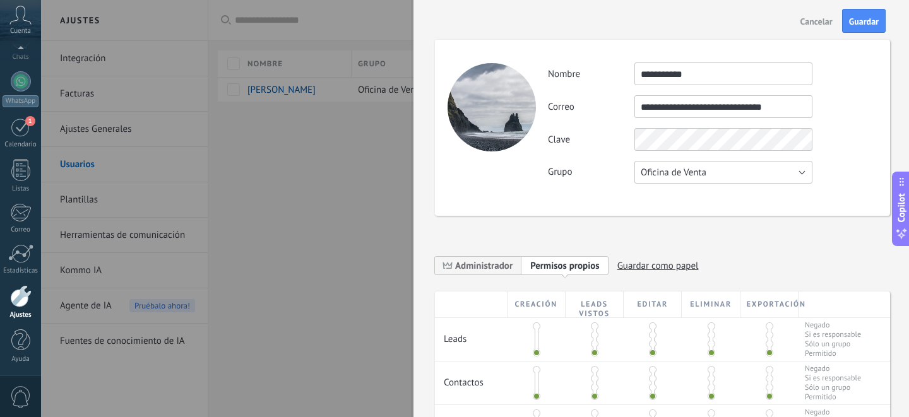
click at [788, 169] on button "Oficina de Venta" at bounding box center [723, 172] width 178 height 23
click at [834, 102] on div "**********" at bounding box center [712, 106] width 329 height 23
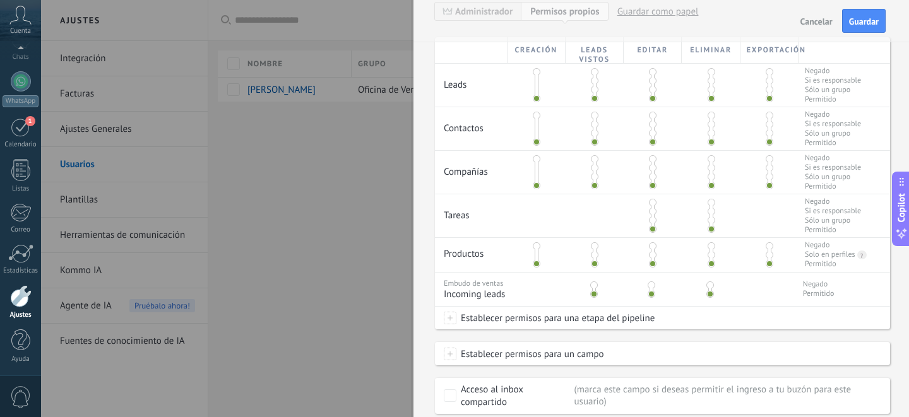
scroll to position [236, 0]
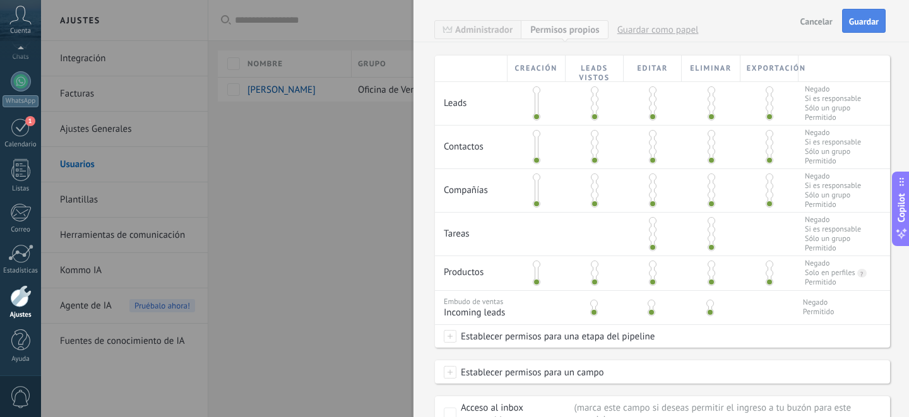
click at [860, 20] on span "Guardar" at bounding box center [864, 21] width 30 height 9
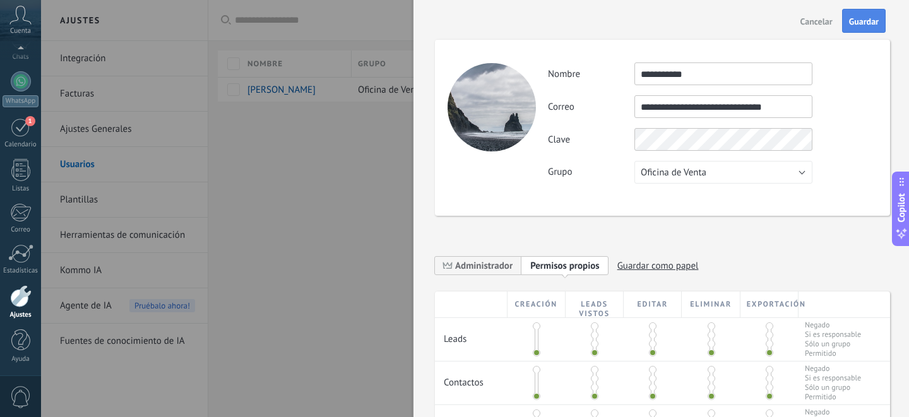
click at [866, 23] on span "Guardar" at bounding box center [864, 21] width 30 height 9
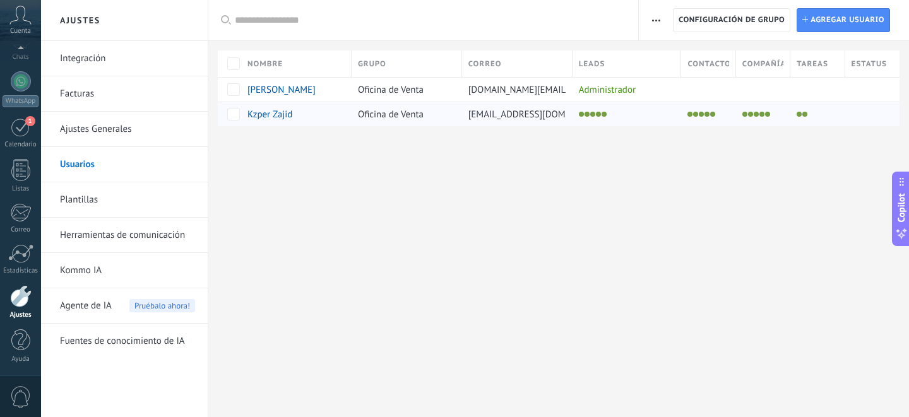
click at [277, 109] on span "Kzper Zajid" at bounding box center [269, 115] width 45 height 12
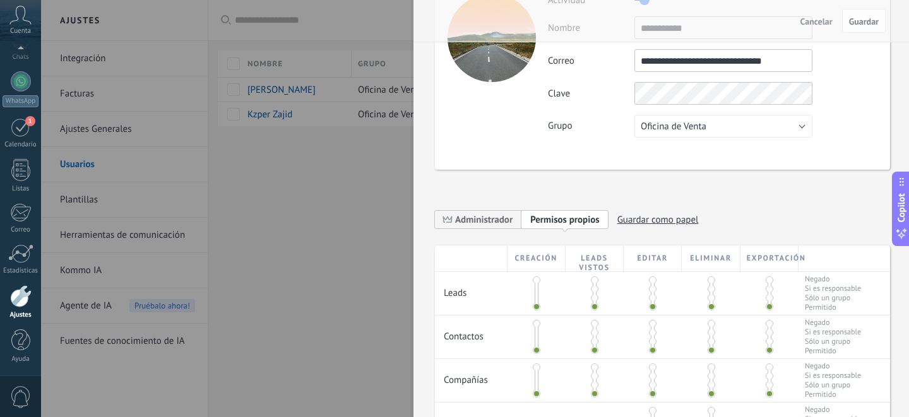
scroll to position [105, 0]
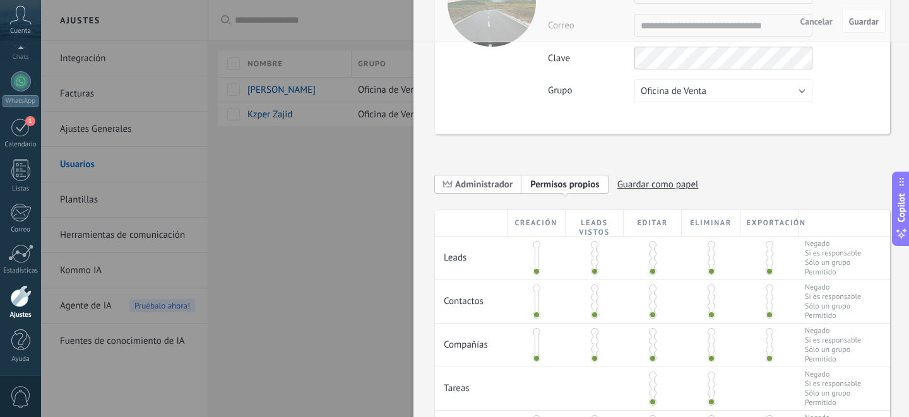
click at [511, 189] on span "Administrador" at bounding box center [483, 185] width 57 height 12
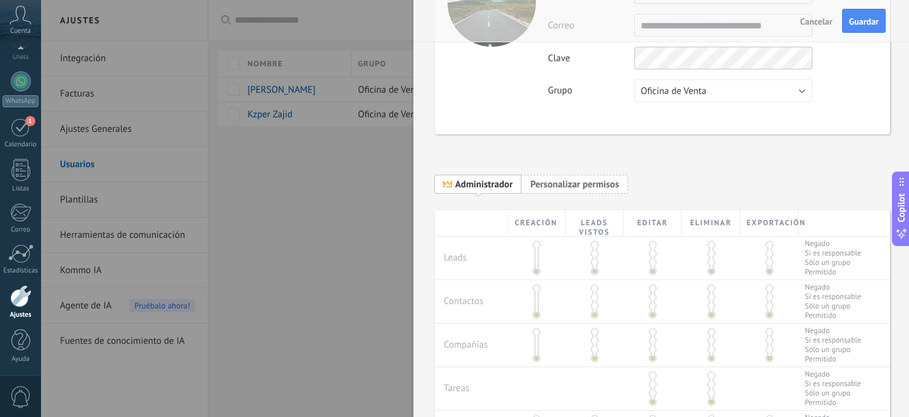
click at [544, 184] on span "Personalizar permisos" at bounding box center [574, 185] width 89 height 12
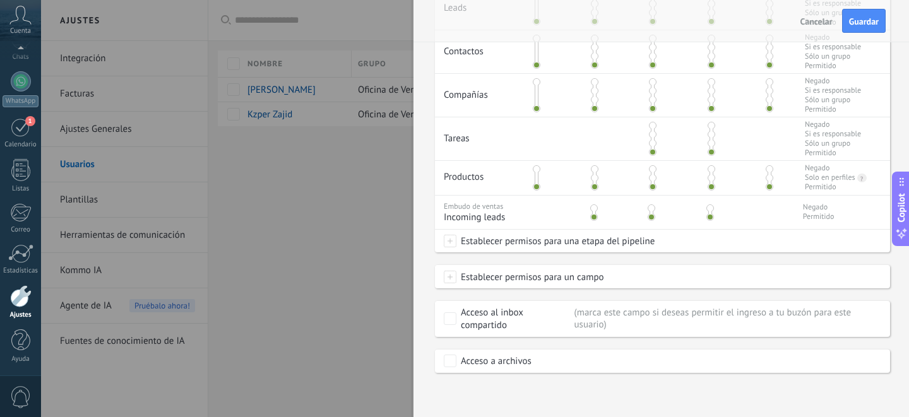
click at [248, 236] on div at bounding box center [454, 208] width 909 height 417
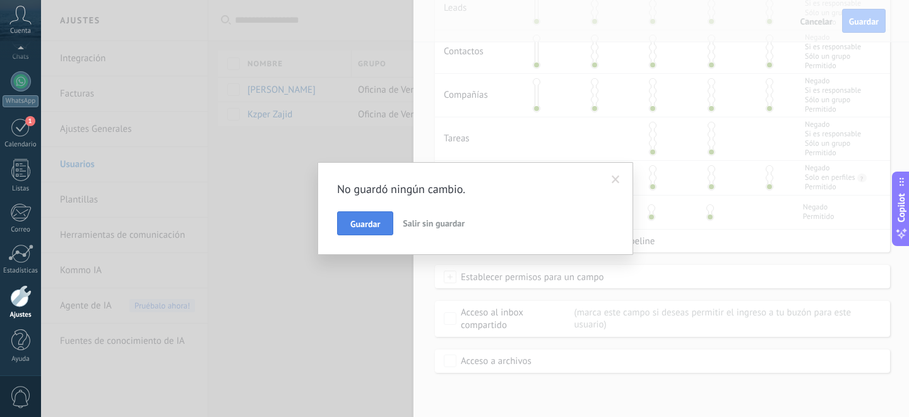
click at [381, 230] on button "Guardar" at bounding box center [365, 223] width 56 height 24
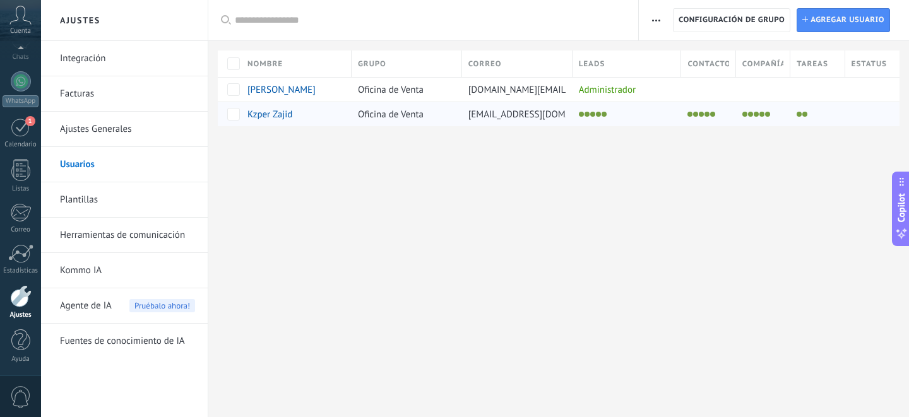
click at [697, 112] on li at bounding box center [695, 114] width 5 height 5
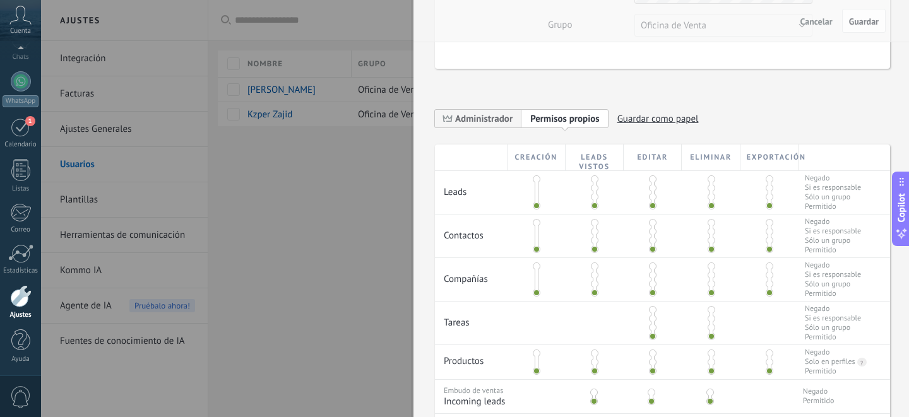
scroll to position [182, 0]
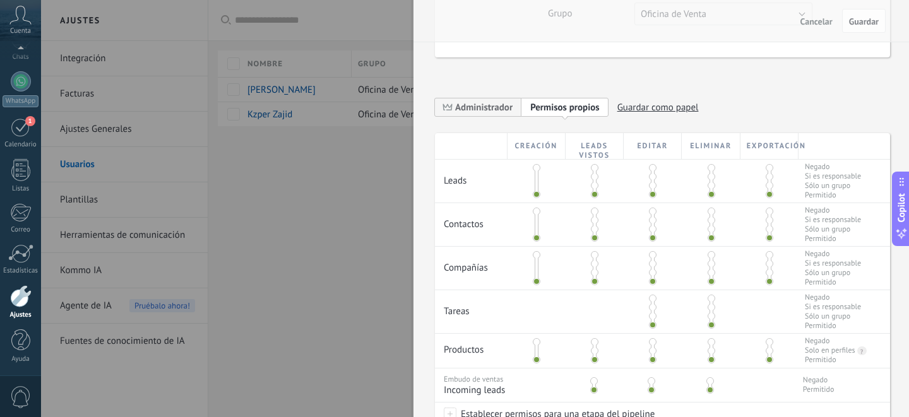
click at [680, 109] on span "Guardar como papel" at bounding box center [657, 108] width 81 height 20
click at [574, 103] on input at bounding box center [567, 107] width 74 height 10
click at [533, 136] on div "Creación" at bounding box center [536, 146] width 58 height 26
click at [499, 98] on span "Administrador" at bounding box center [478, 107] width 86 height 20
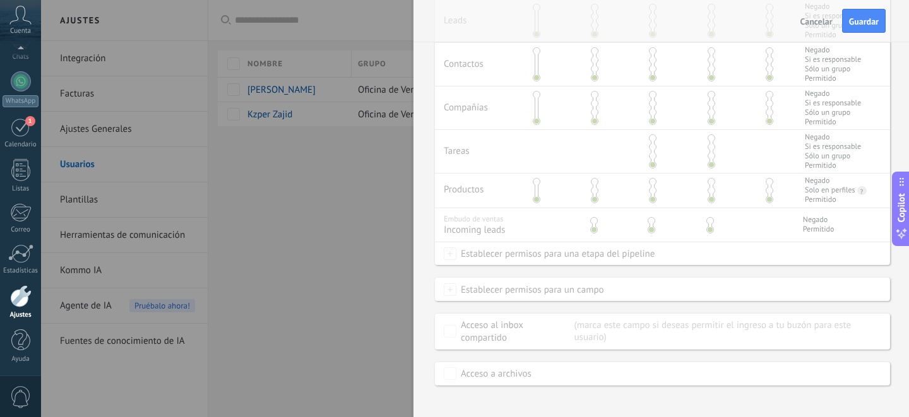
scroll to position [360, 0]
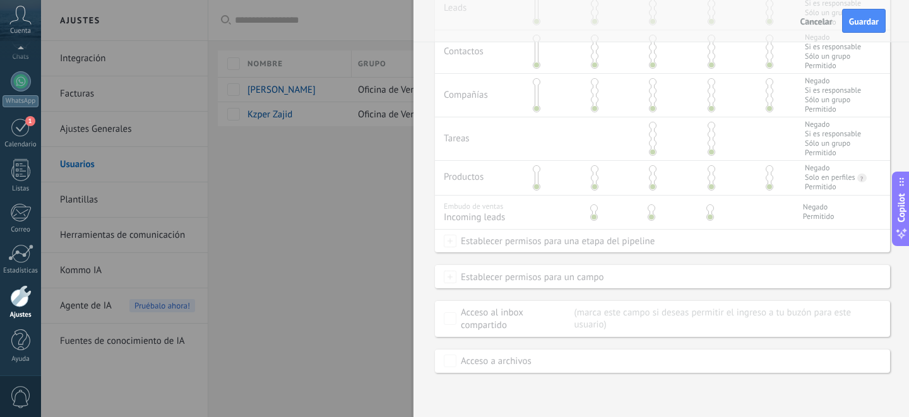
click at [374, 213] on div at bounding box center [454, 208] width 909 height 417
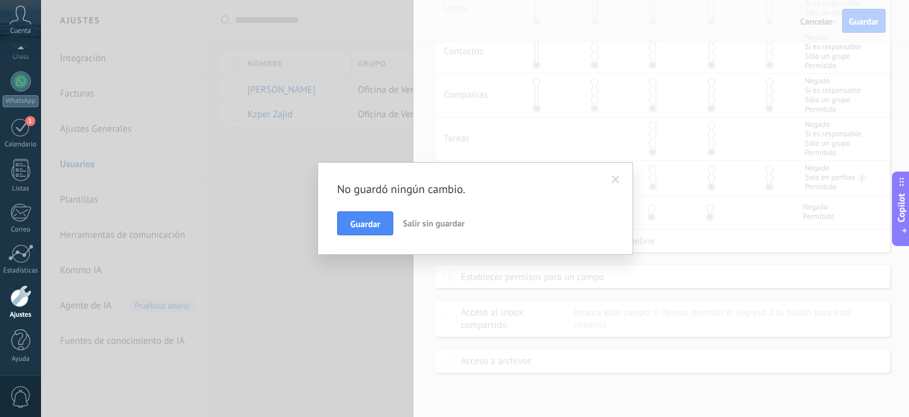
click at [615, 174] on span at bounding box center [615, 179] width 21 height 21
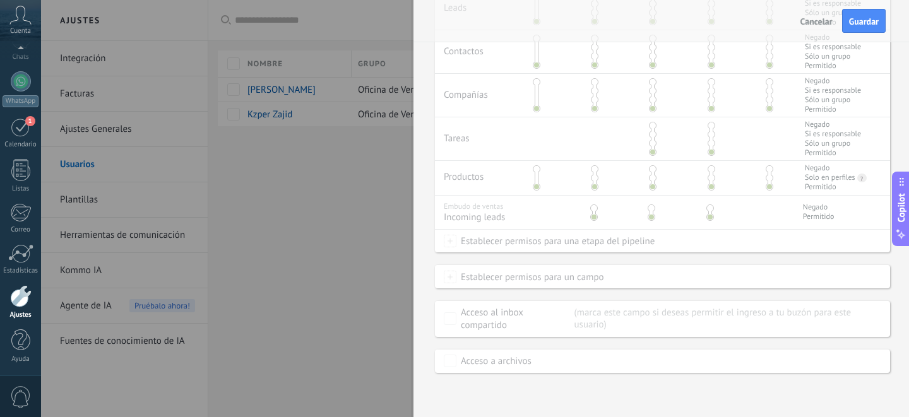
click at [300, 202] on div at bounding box center [454, 208] width 909 height 417
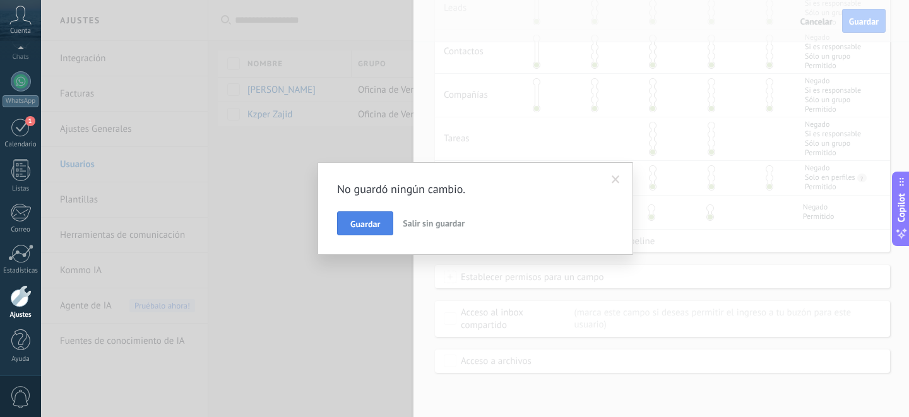
click at [370, 225] on span "Guardar" at bounding box center [365, 224] width 30 height 9
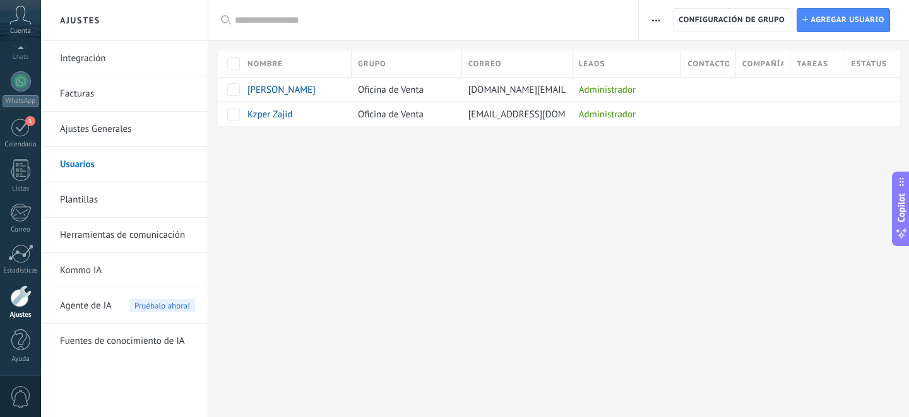
click at [71, 199] on link "Plantillas" at bounding box center [127, 199] width 135 height 35
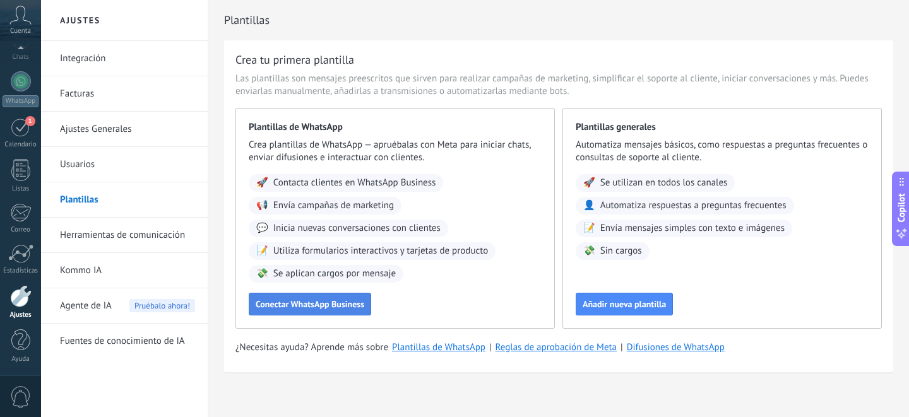
click at [356, 300] on span "Conectar WhatsApp Business" at bounding box center [310, 304] width 109 height 9
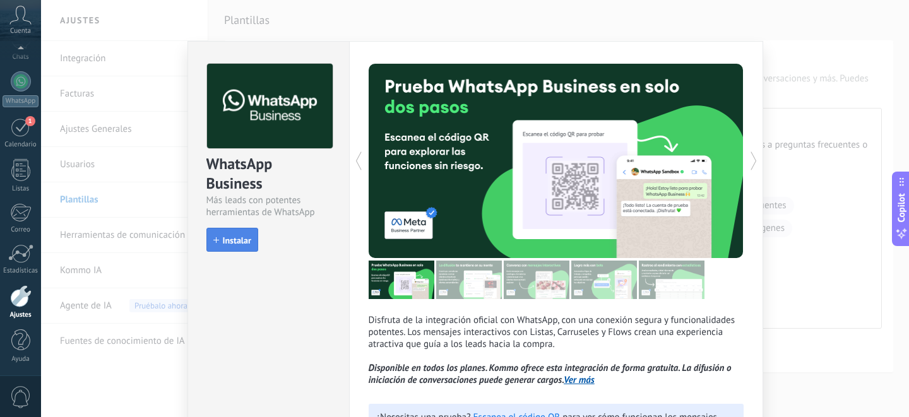
click at [237, 240] on span "Instalar" at bounding box center [237, 240] width 28 height 9
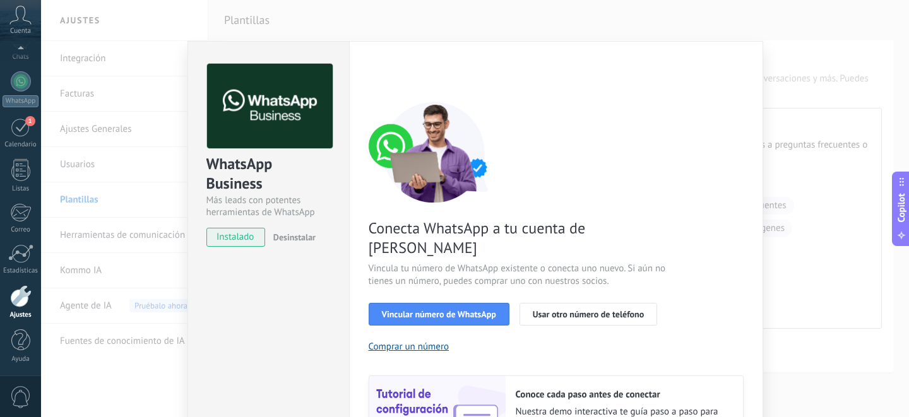
click at [317, 268] on div "WhatsApp Business Más leads con potentes herramientas de WhatsApp instalado Des…" at bounding box center [268, 287] width 162 height 492
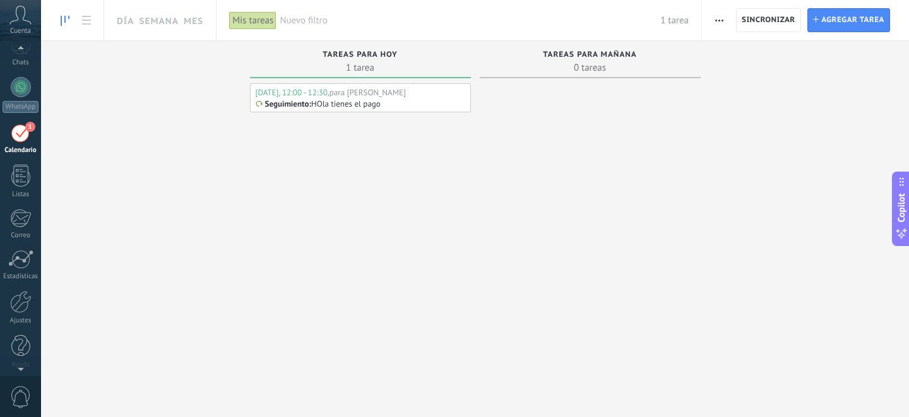
scroll to position [108, 0]
click at [22, 201] on div "Panel Leads Chats WhatsApp Clientes 1" at bounding box center [20, 160] width 41 height 432
click at [21, 207] on div at bounding box center [20, 212] width 21 height 19
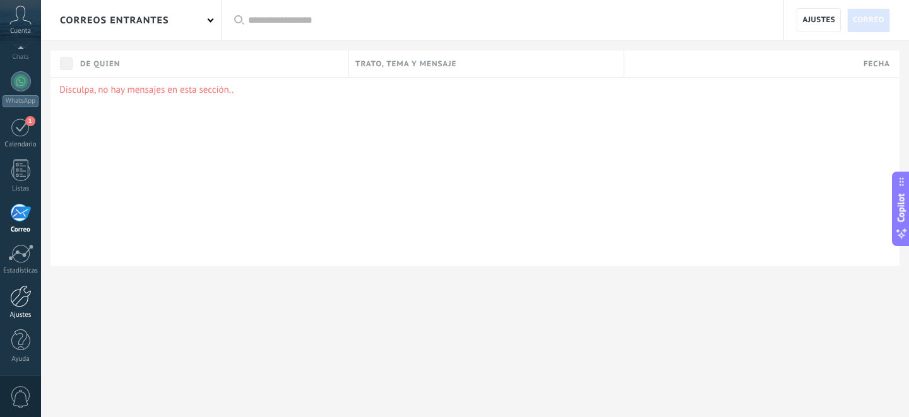
click at [15, 292] on div at bounding box center [20, 296] width 21 height 22
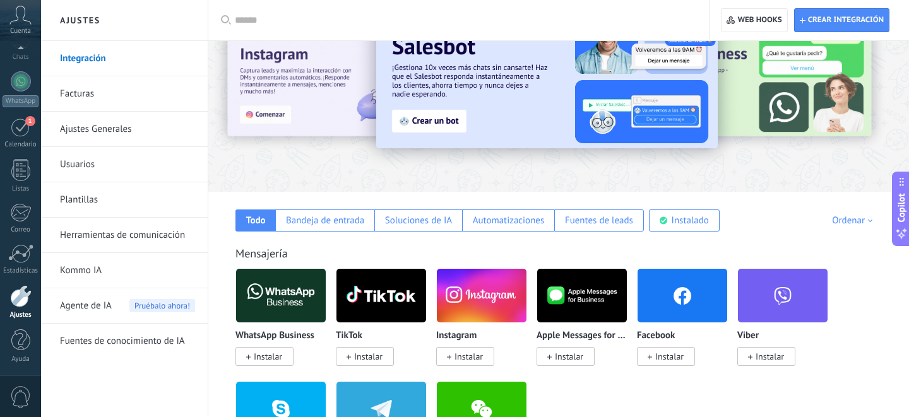
scroll to position [59, 0]
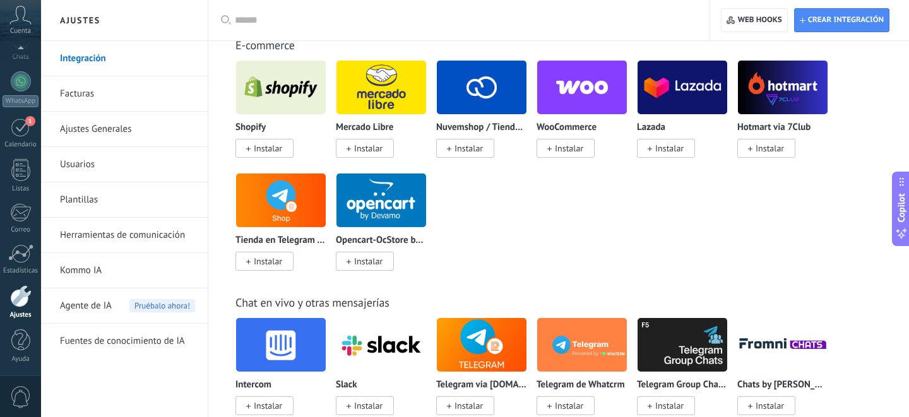
click at [21, 393] on span "0" at bounding box center [20, 397] width 21 height 22
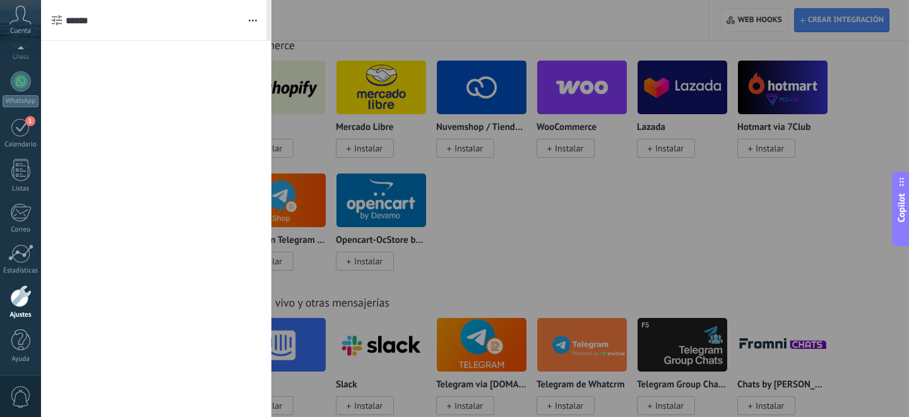
scroll to position [782, 0]
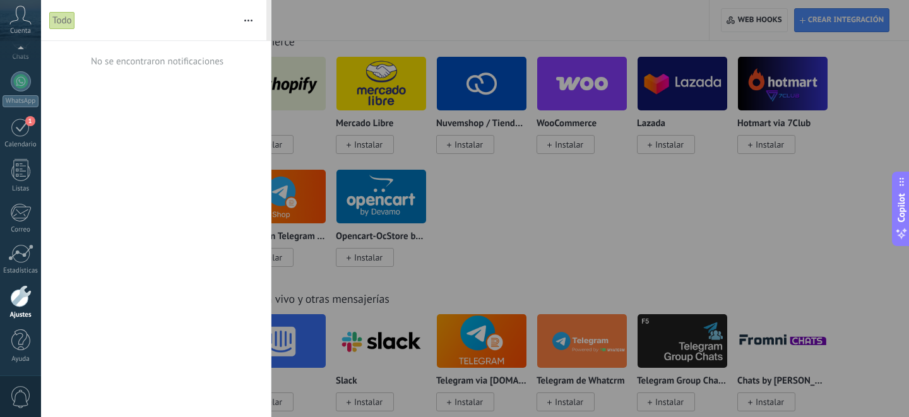
click at [26, 298] on div at bounding box center [20, 296] width 21 height 22
click at [627, 236] on div at bounding box center [454, 208] width 909 height 417
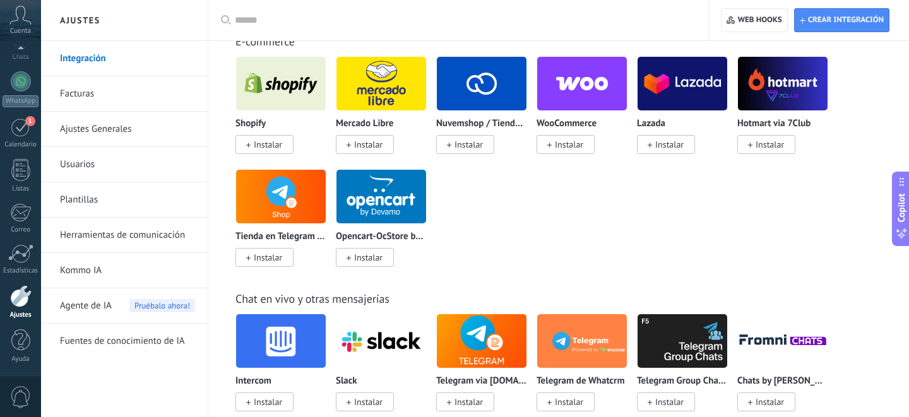
scroll to position [0, 0]
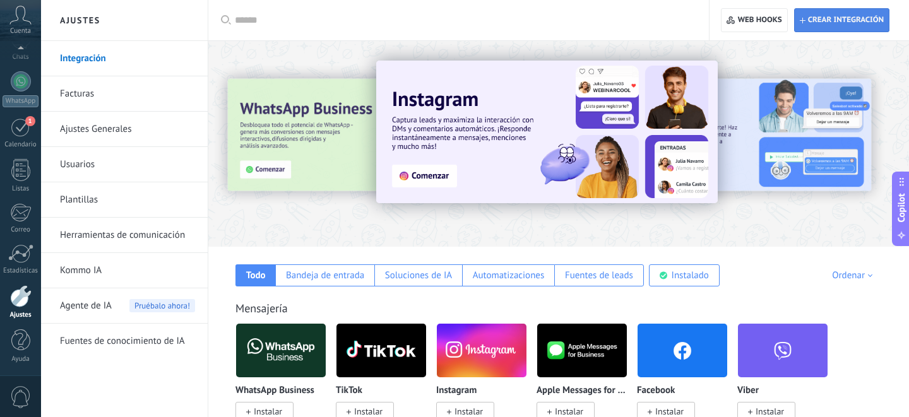
click at [825, 14] on span "Crear integración" at bounding box center [842, 20] width 84 height 23
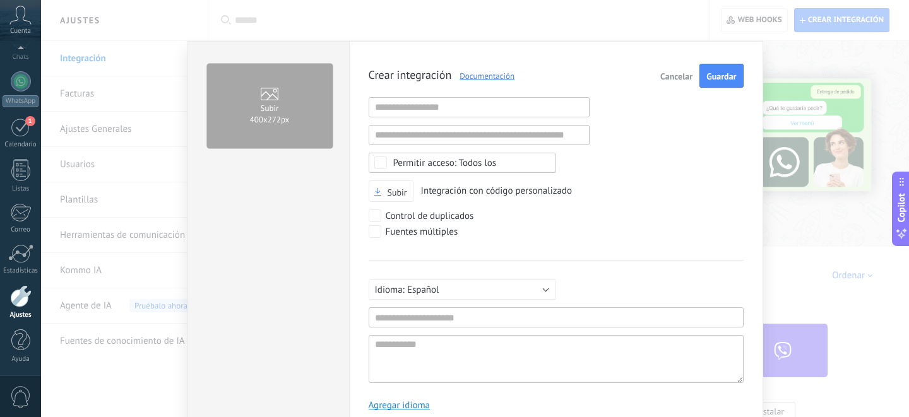
click at [677, 82] on button "Cancelar" at bounding box center [676, 76] width 42 height 24
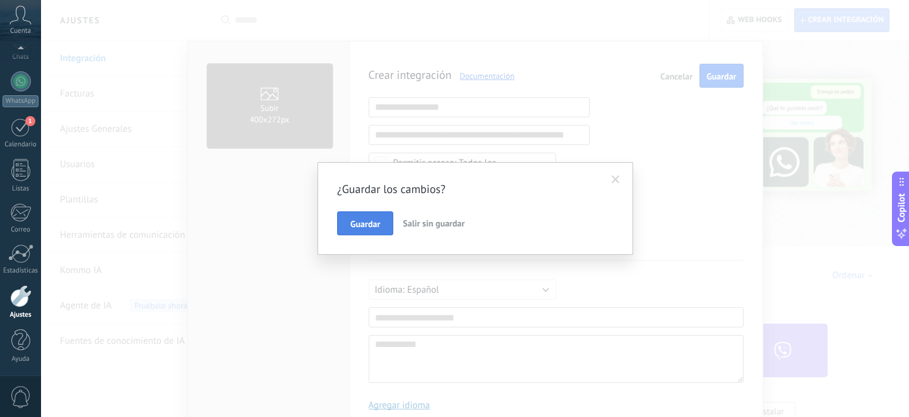
click at [365, 234] on button "Guardar" at bounding box center [365, 223] width 56 height 24
